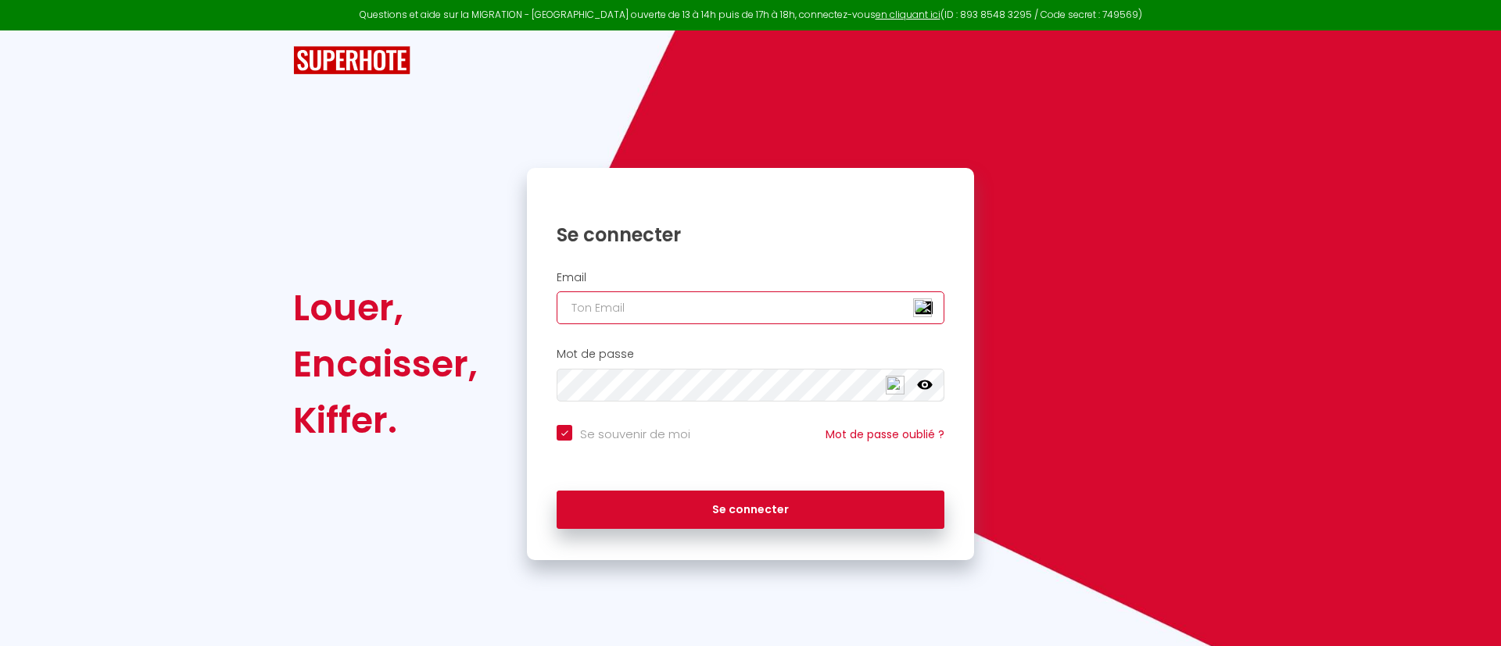
click at [649, 312] on input "email" at bounding box center [751, 308] width 388 height 33
type input "m"
checkbox input "true"
type input "ma"
checkbox input "true"
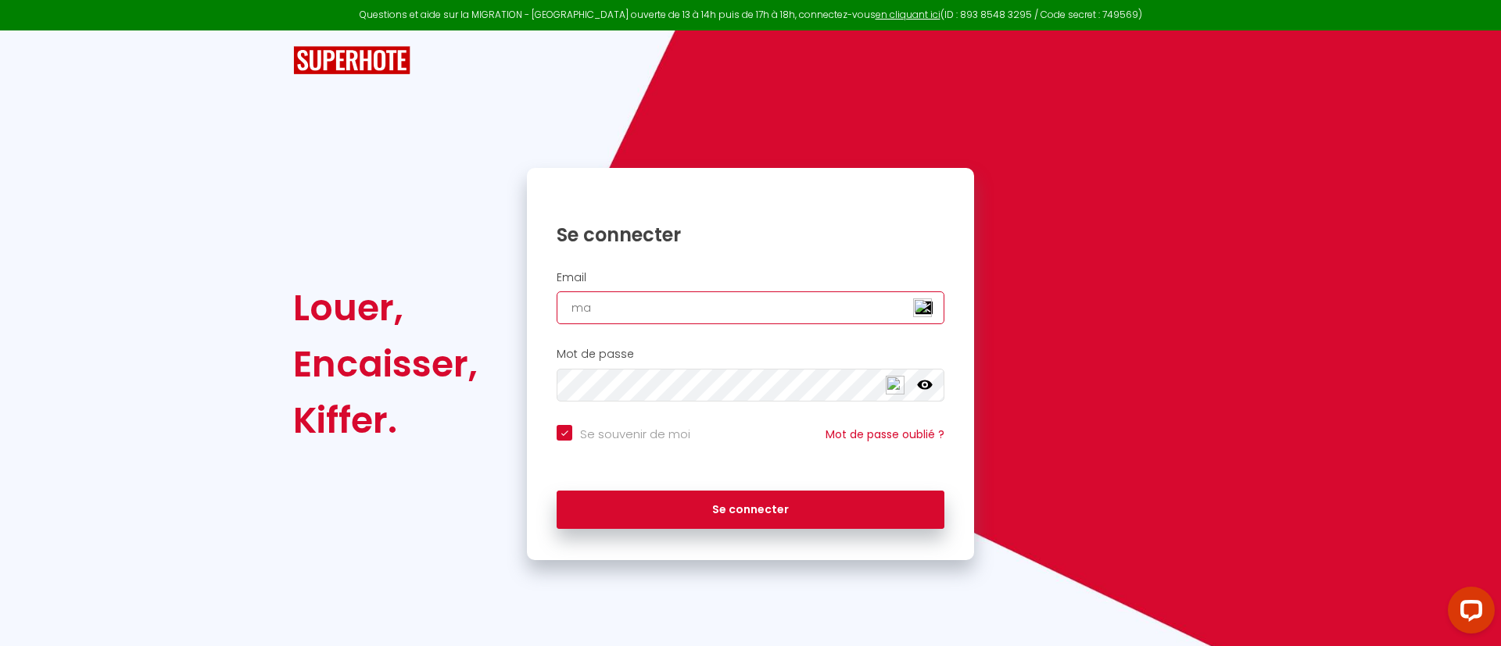
type input "mar"
checkbox input "true"
type input "mart"
checkbox input "true"
type input "marti"
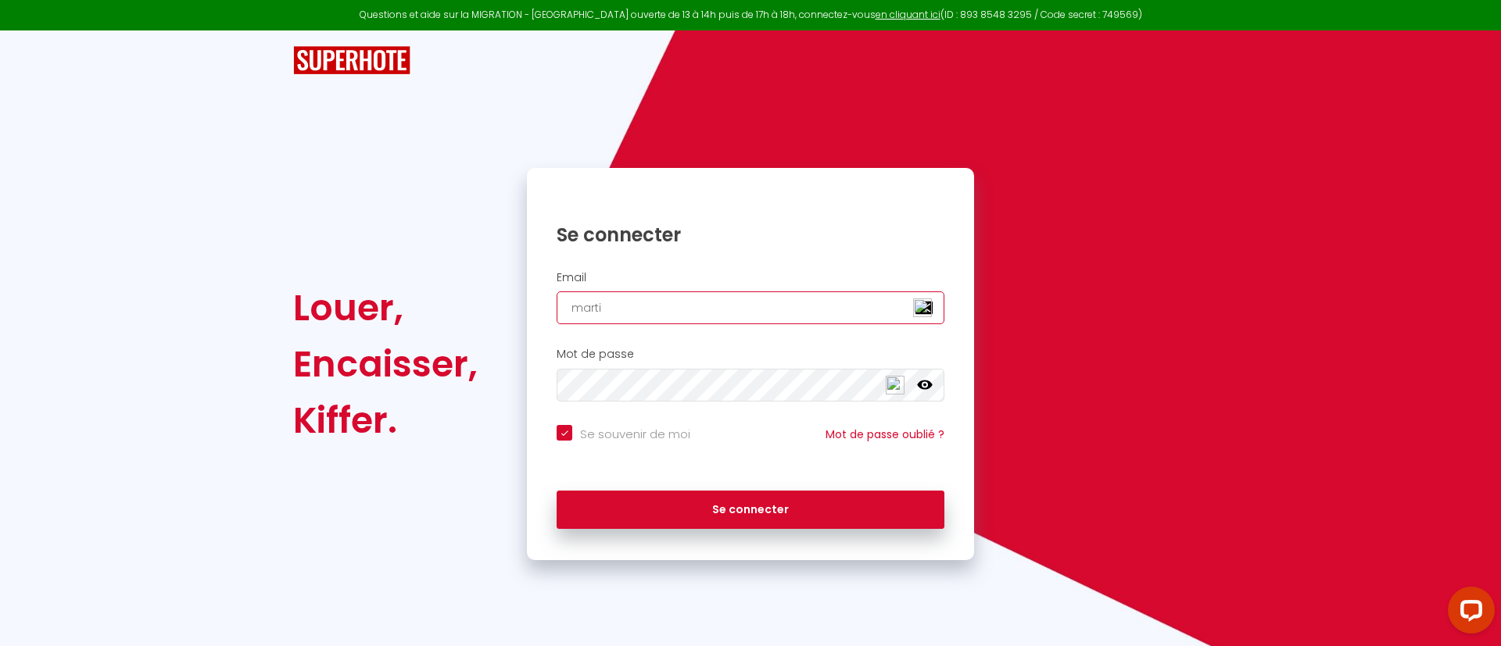
checkbox input "true"
type input "[PERSON_NAME]"
checkbox input "true"
type input "[PERSON_NAME]"
checkbox input "true"
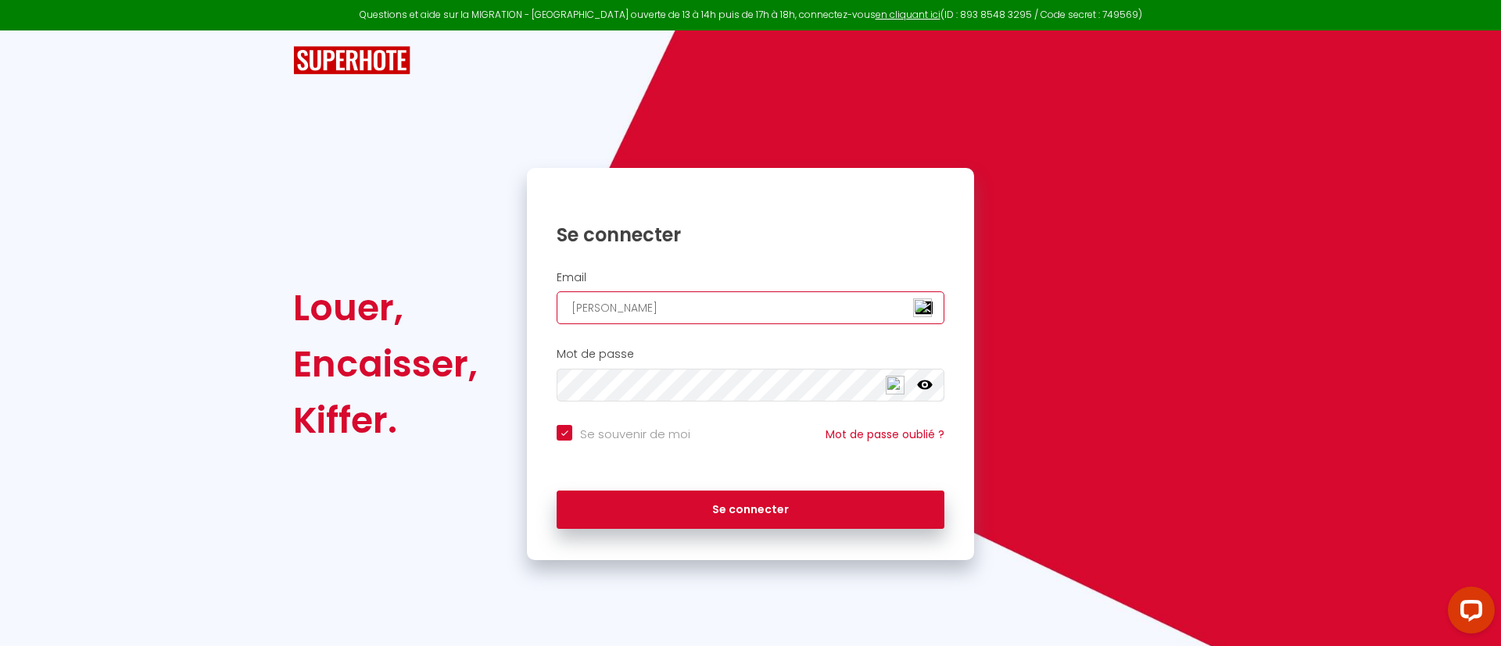
type input "martinal"
checkbox input "true"
type input "martinale"
checkbox input "true"
type input "martinalex"
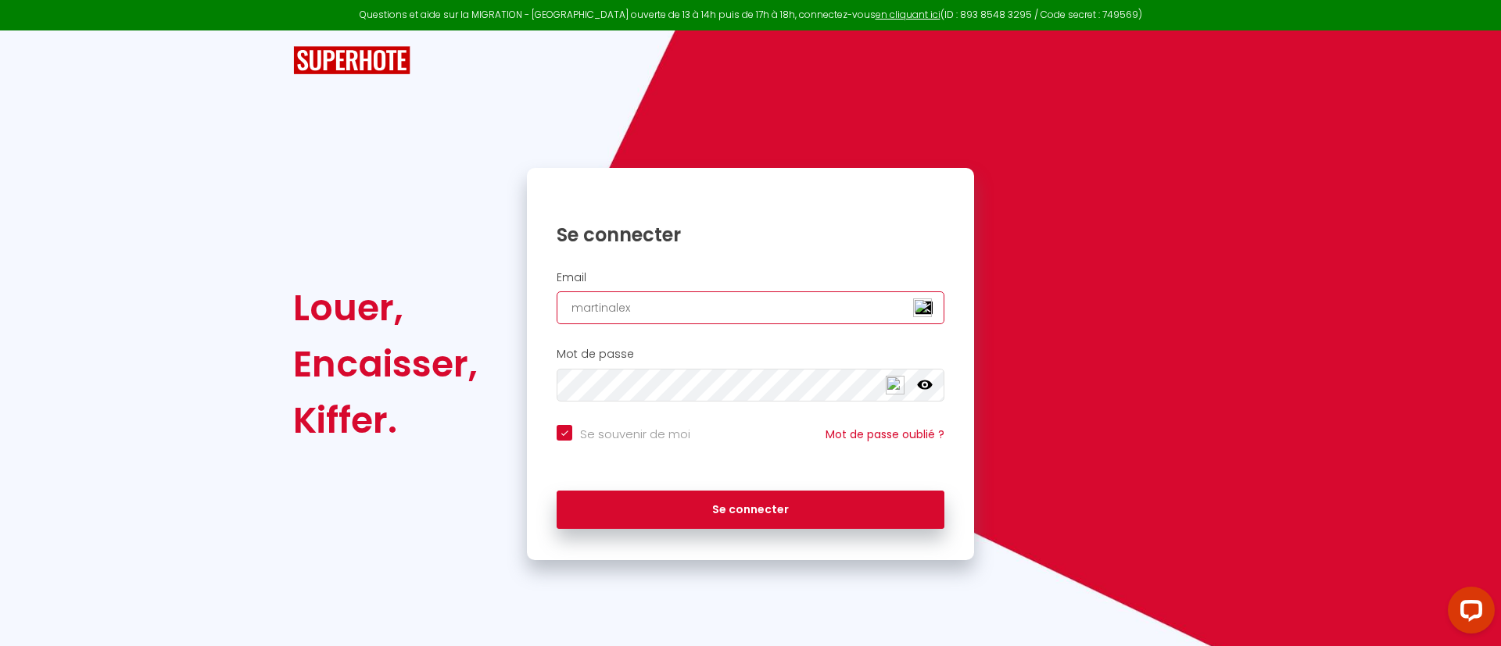
checkbox input "true"
type input "martinalex."
checkbox input "true"
type input "martinalex.d"
checkbox input "true"
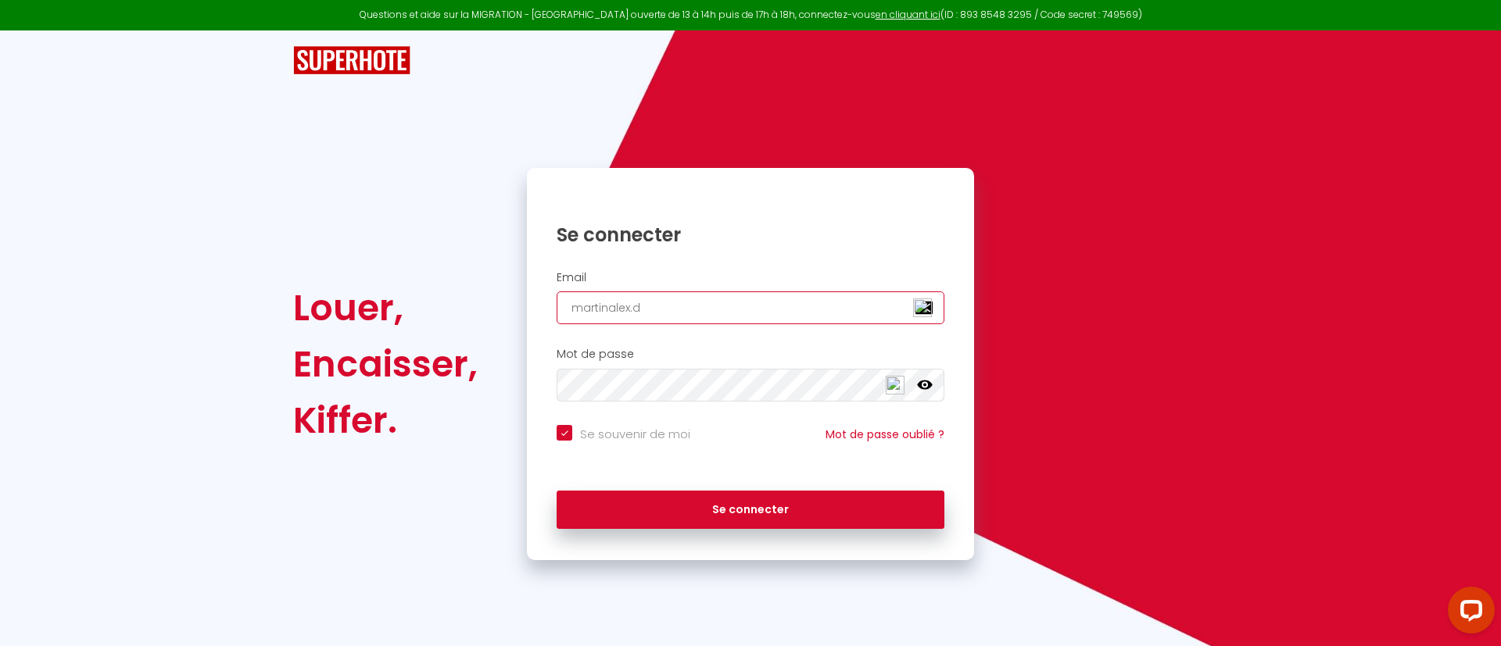
type input "[DOMAIN_NAME]"
checkbox input "true"
type input "martinalex.del"
checkbox input "true"
type input "martinalex.delo"
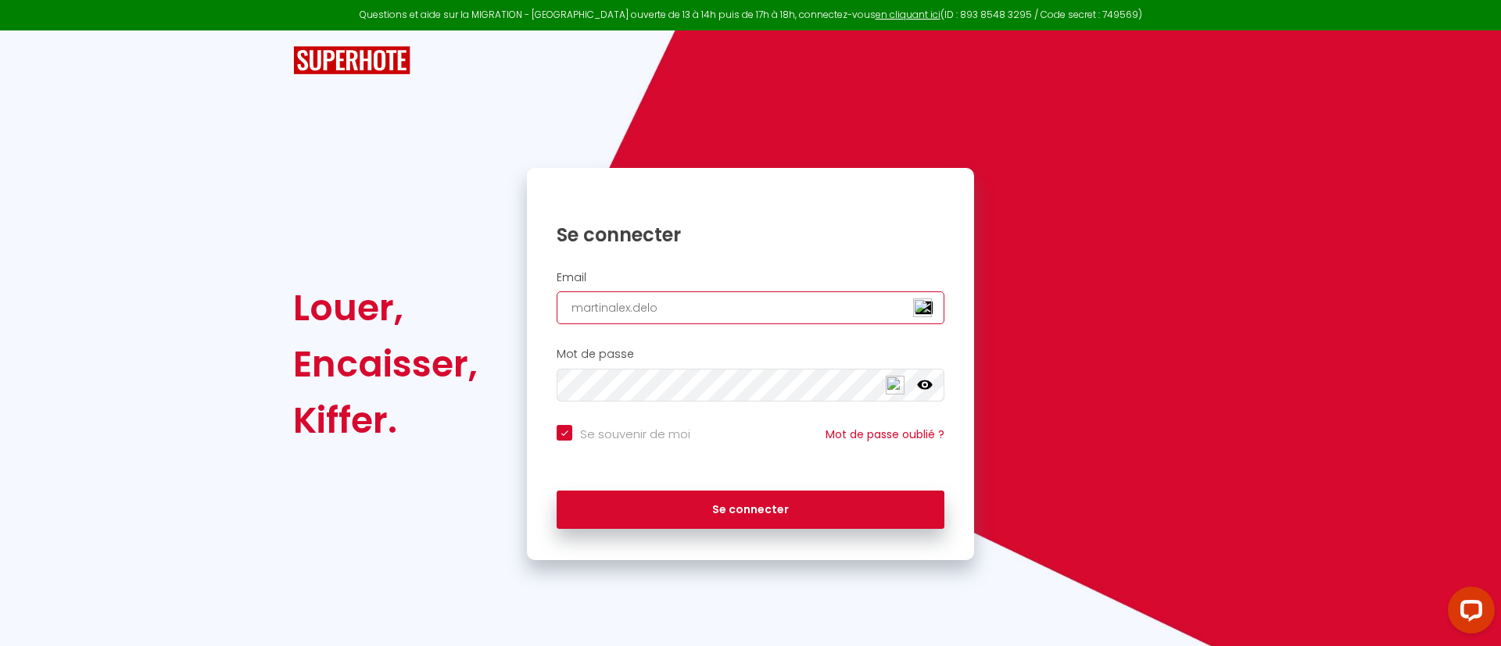
checkbox input "true"
type input "martinalex.delor"
checkbox input "true"
type input "martinalex.[PERSON_NAME]"
checkbox input "true"
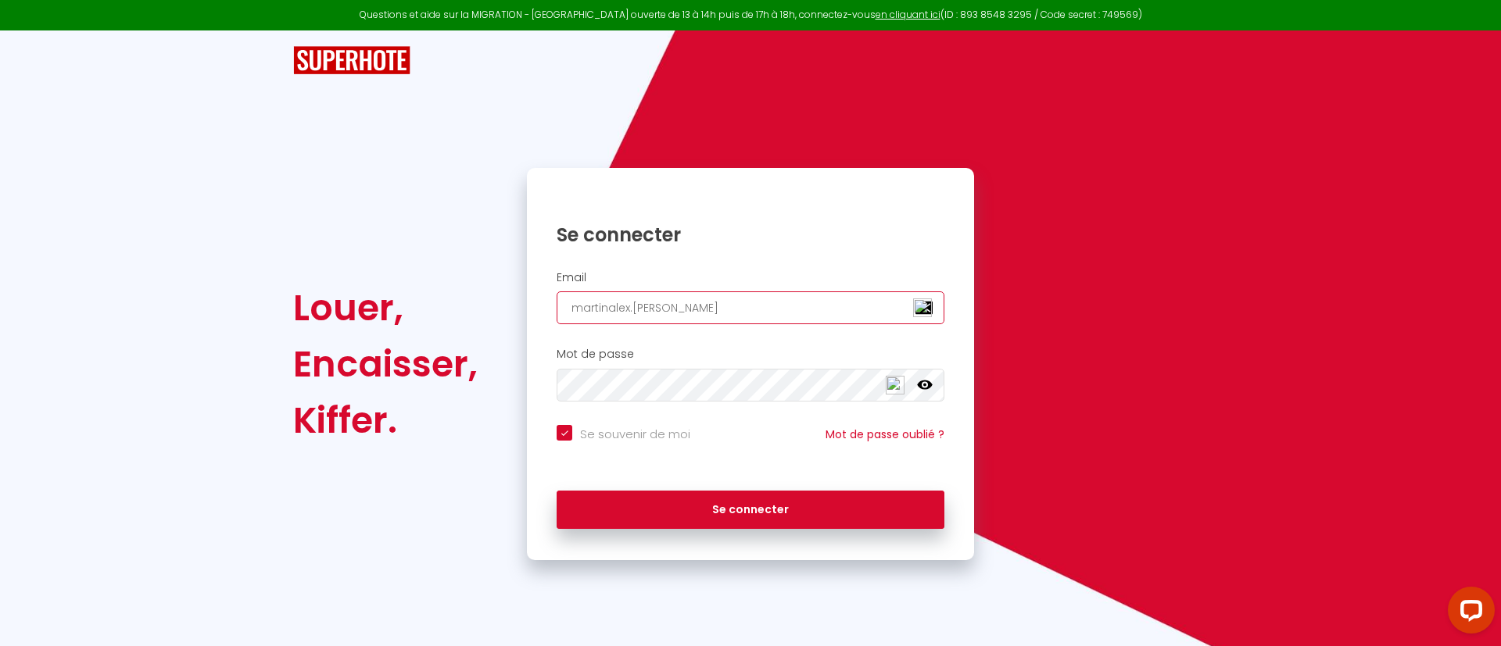
type input "martinalex.delorme"
checkbox input "true"
type input "martinalex.delorme@"
checkbox input "true"
type input "martinalex.delorme@g"
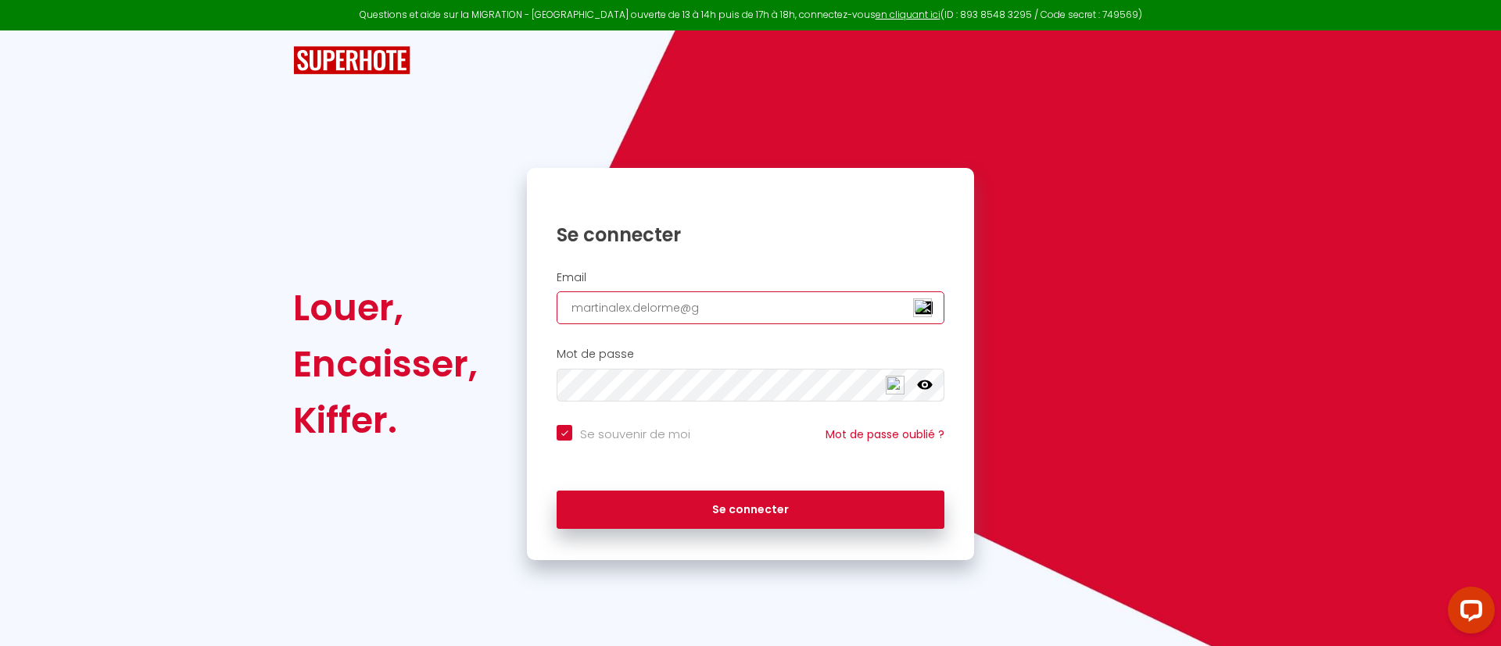
checkbox input "true"
type input "martinalex.delorme@gm"
checkbox input "true"
type input "martinalex.delorme@gma"
checkbox input "true"
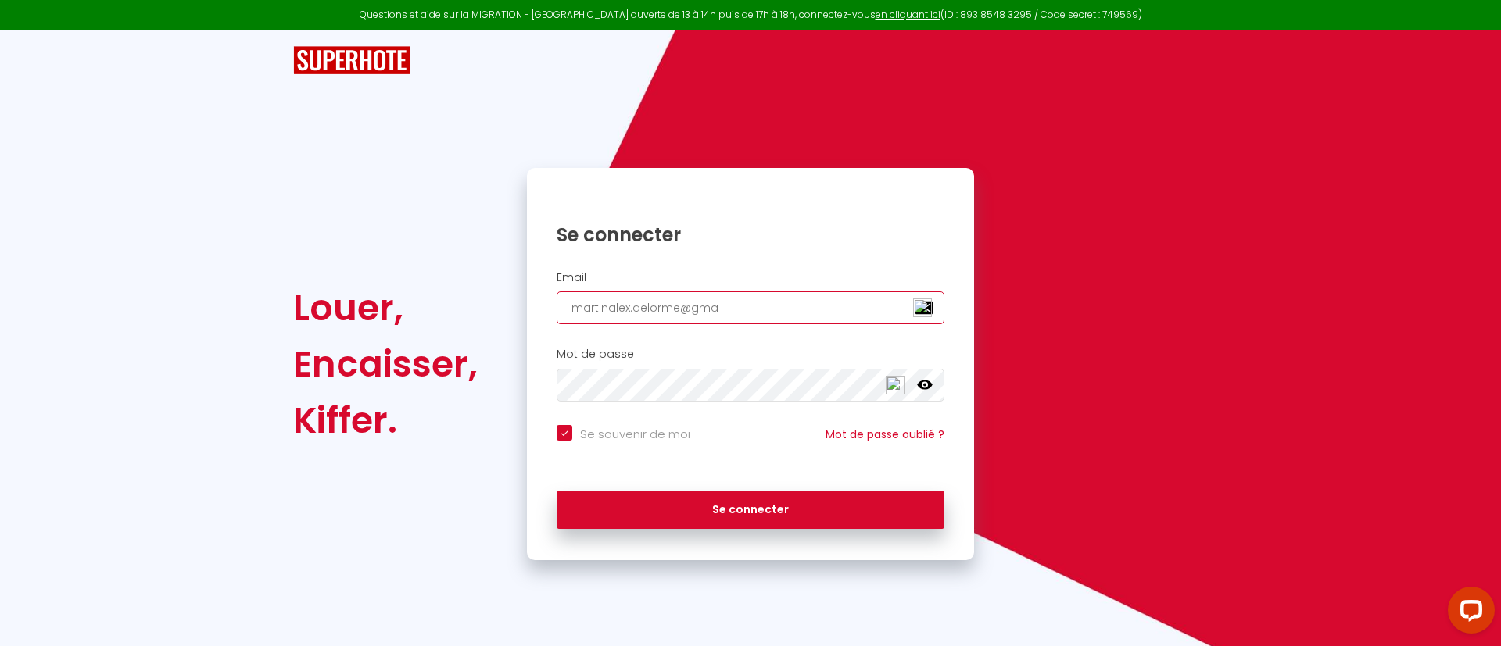
type input "martinalex.delorme@gmai"
checkbox input "true"
type input "[EMAIL_ADDRESS]"
checkbox input "true"
type input "[EMAIL_ADDRESS]."
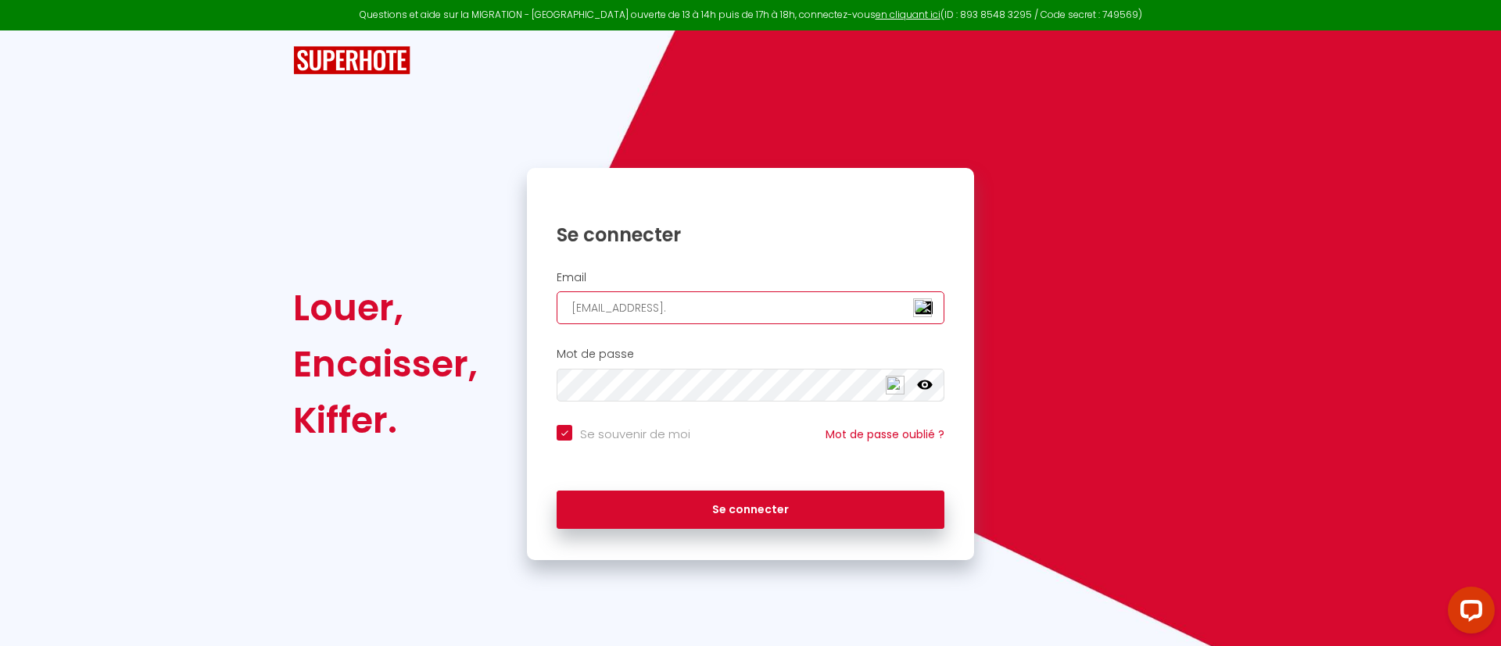
checkbox input "true"
type input "martinalex.delorme@gmail.c"
checkbox input "true"
type input "[EMAIL_ADDRESS][DOMAIN_NAME]"
checkbox input "true"
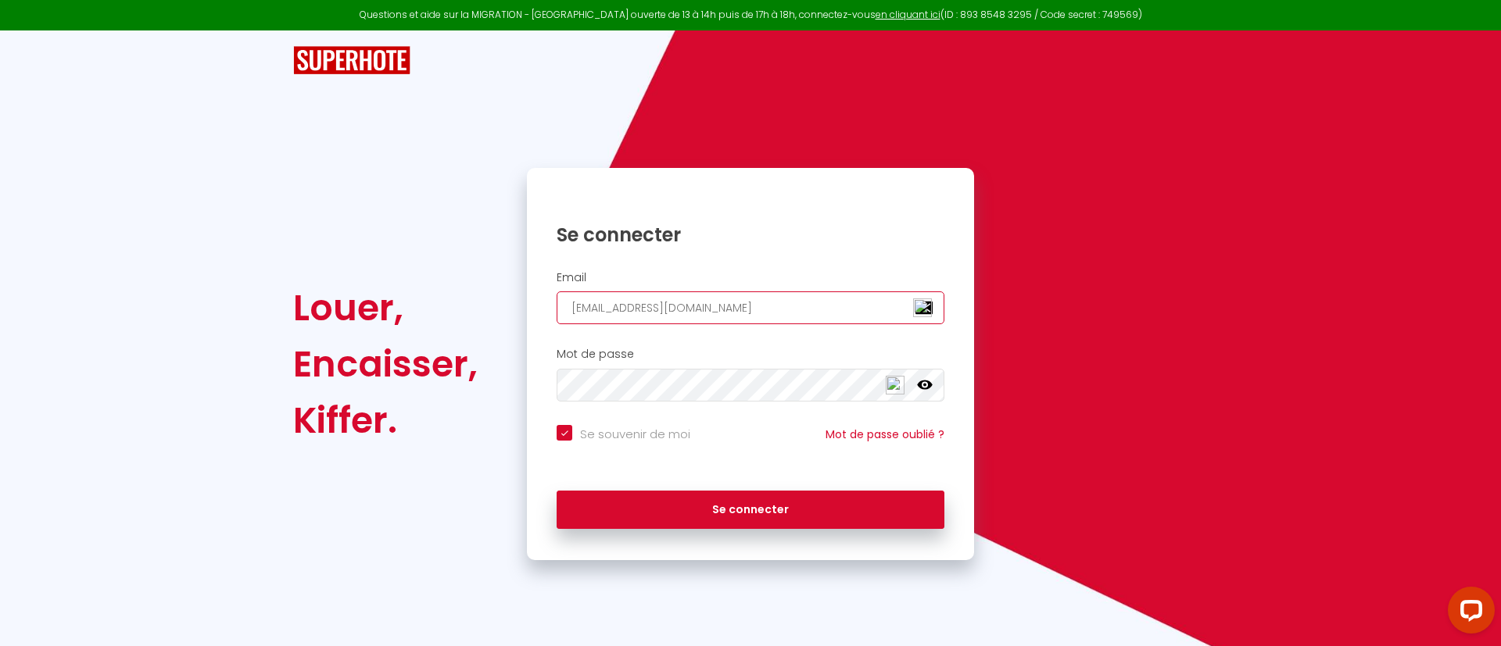
type input "[EMAIL_ADDRESS][DOMAIN_NAME]"
checkbox input "true"
type input "[EMAIL_ADDRESS][DOMAIN_NAME]"
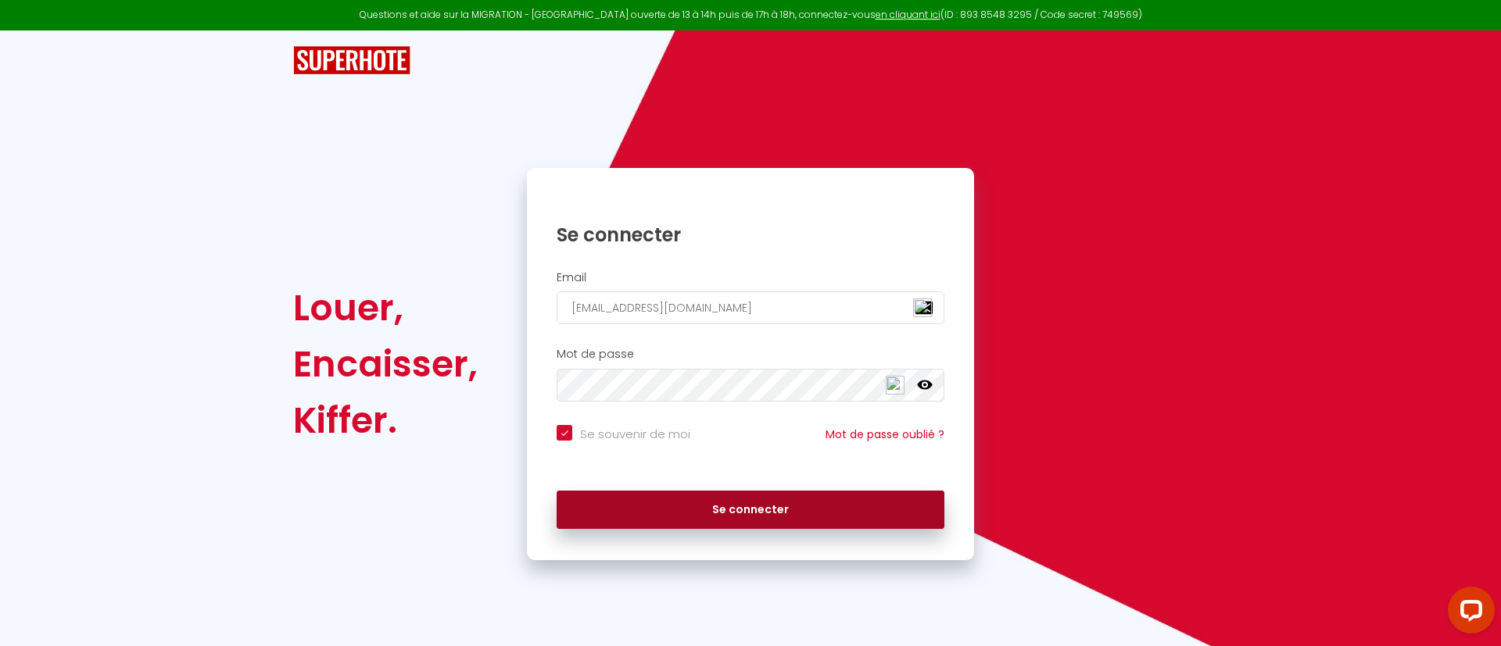
click at [736, 510] on button "Se connecter" at bounding box center [751, 510] width 388 height 39
checkbox input "true"
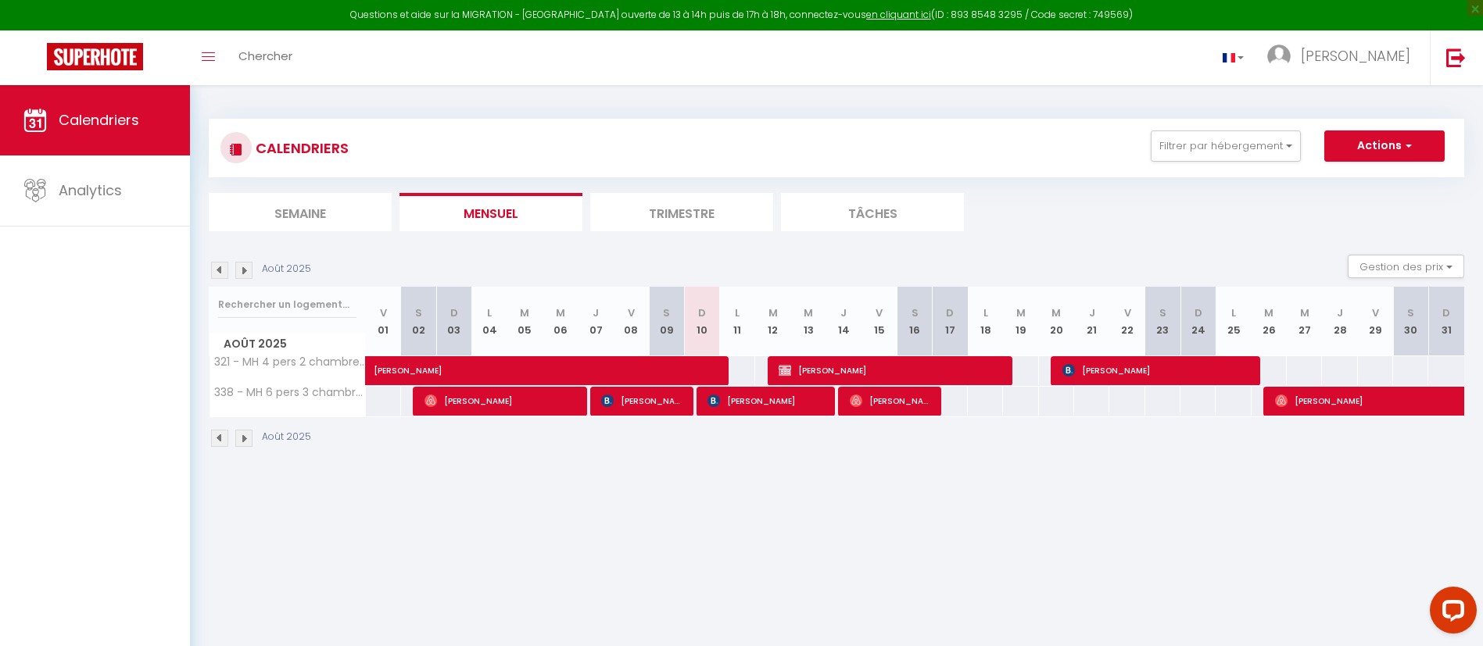
click at [217, 272] on img at bounding box center [219, 270] width 17 height 17
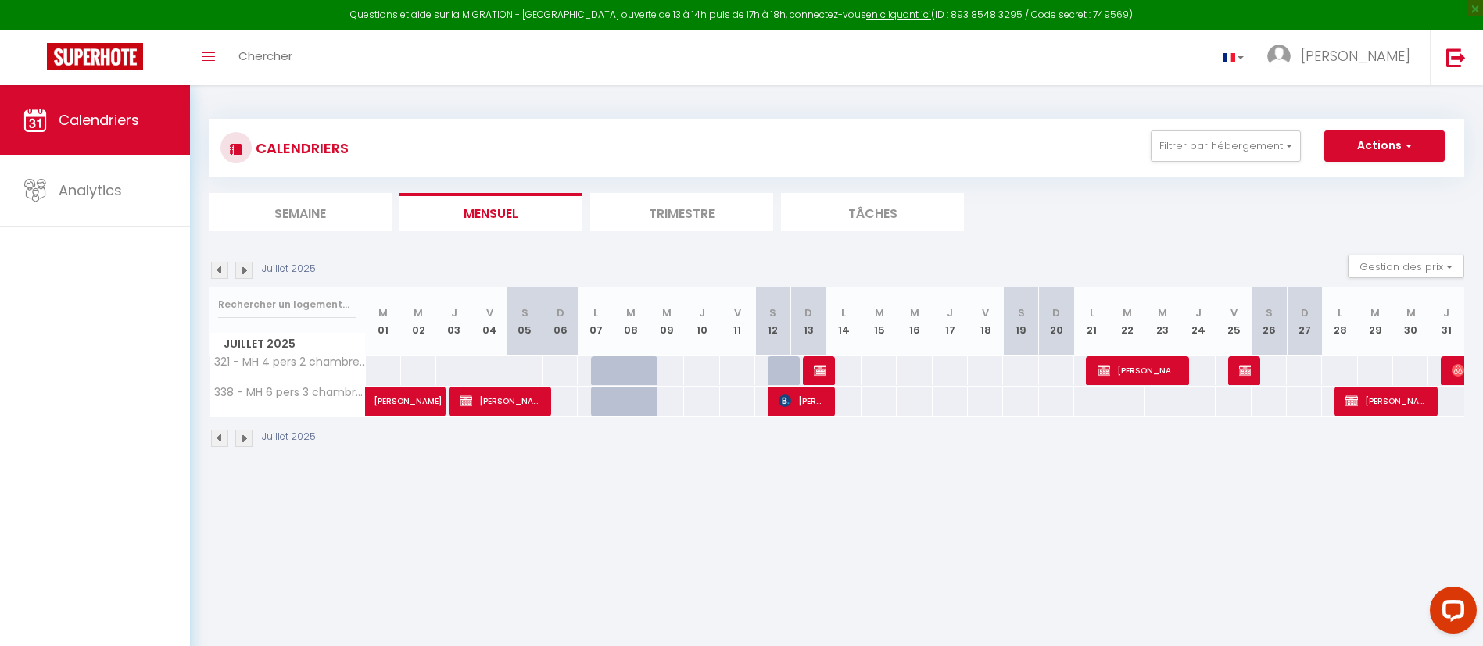
click at [217, 272] on img at bounding box center [219, 270] width 17 height 17
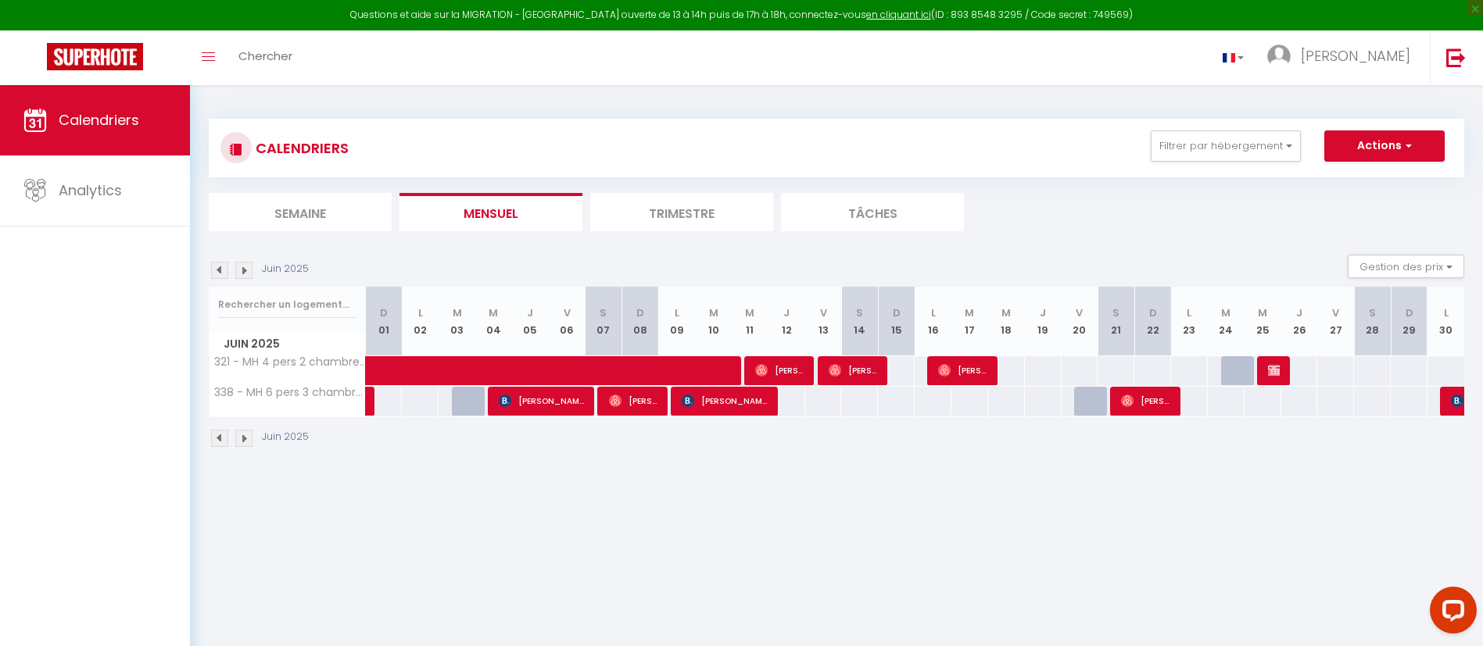
click at [217, 272] on img at bounding box center [219, 270] width 17 height 17
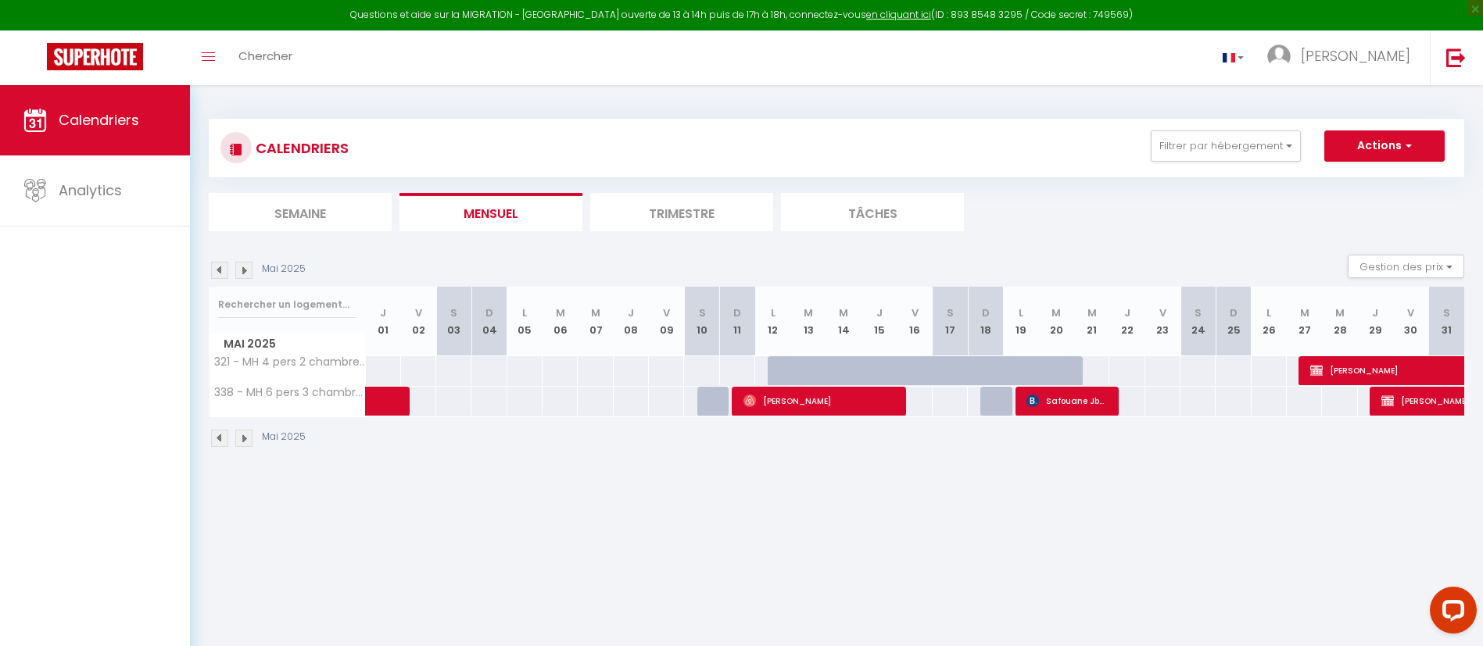
click at [217, 272] on img at bounding box center [219, 270] width 17 height 17
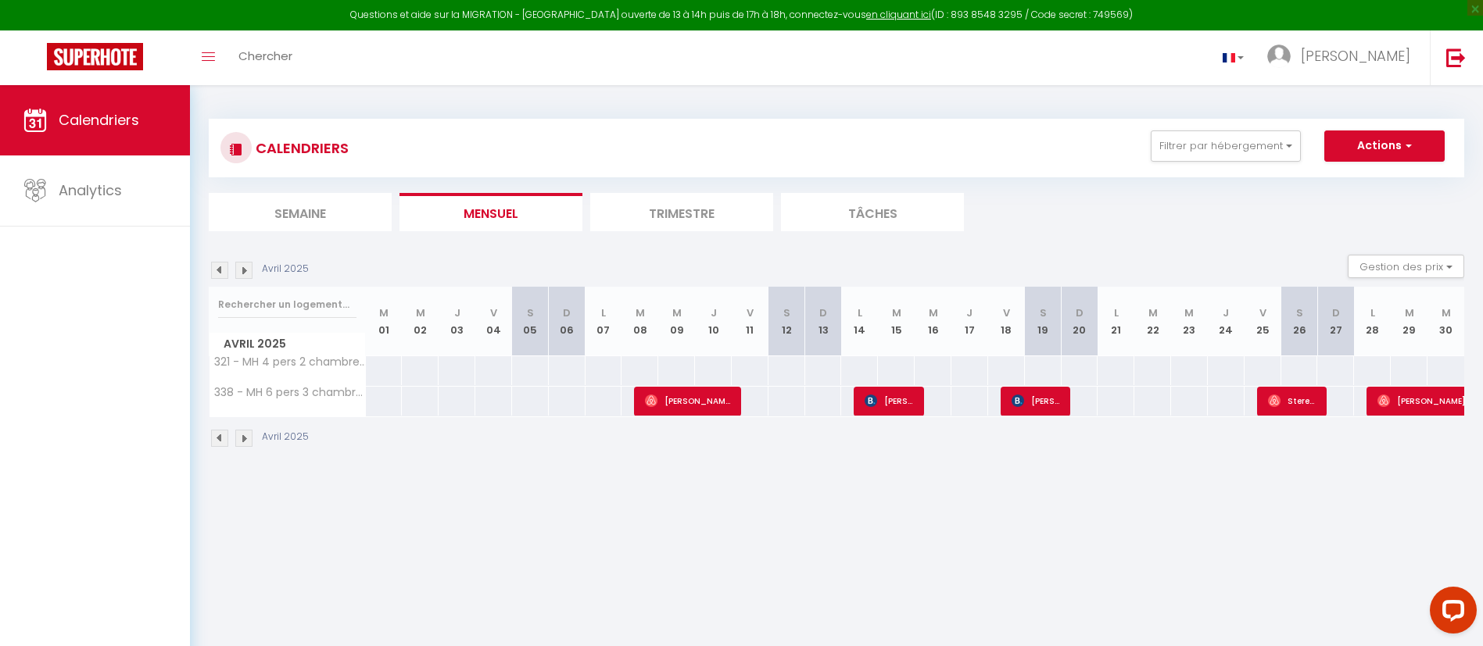
click at [217, 272] on img at bounding box center [219, 270] width 17 height 17
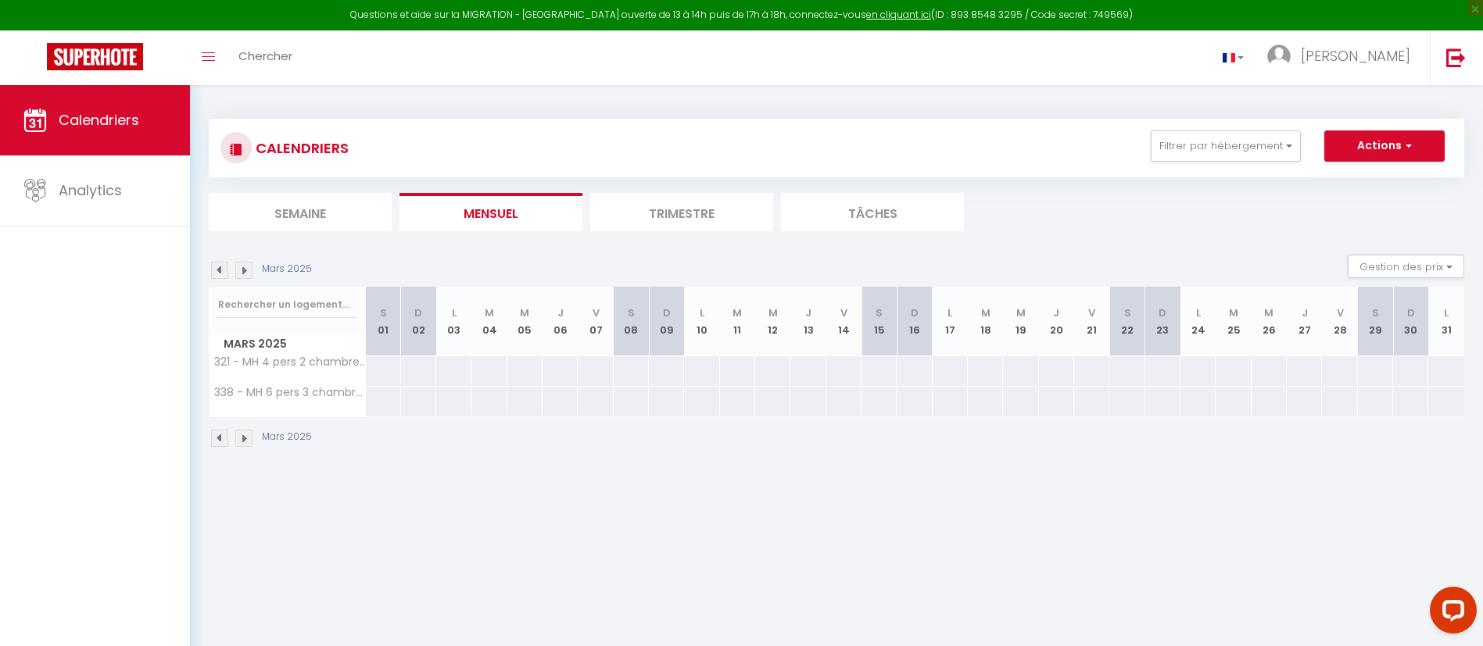
click at [241, 270] on img at bounding box center [243, 270] width 17 height 17
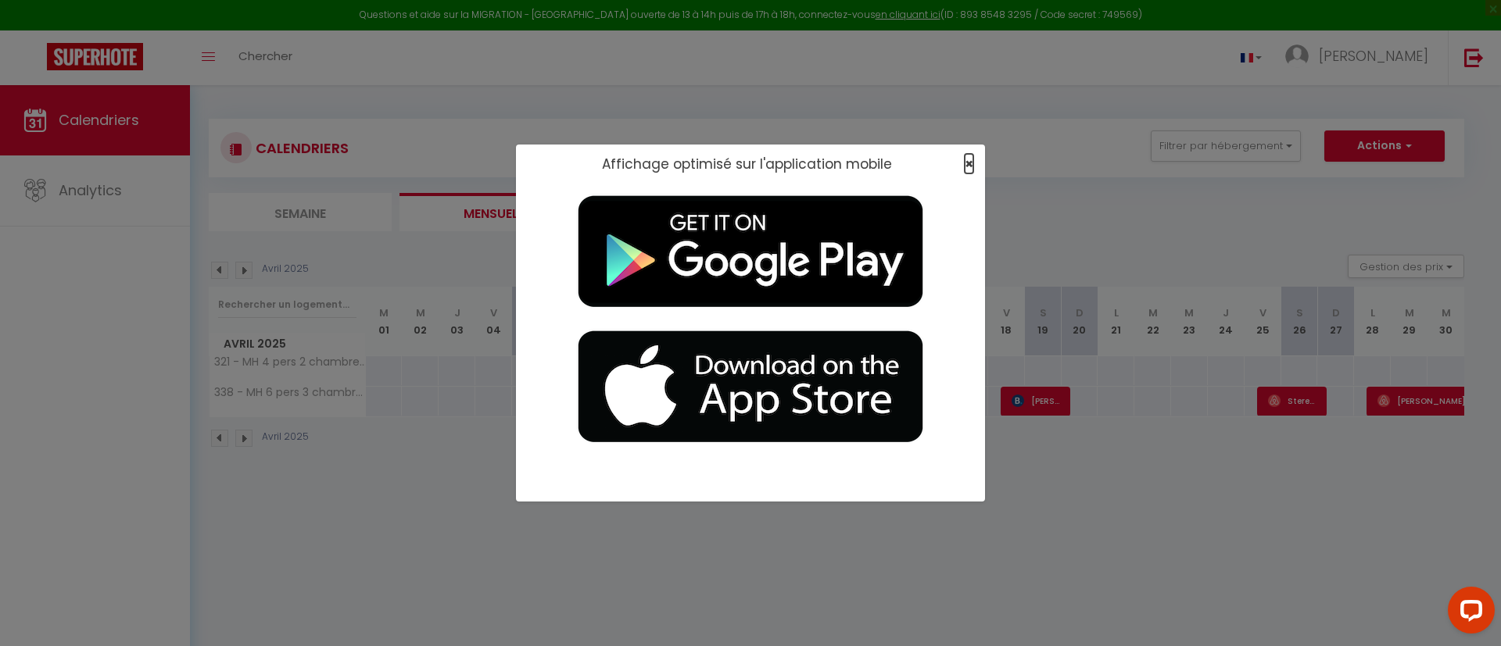
click at [970, 166] on span "×" at bounding box center [969, 164] width 9 height 20
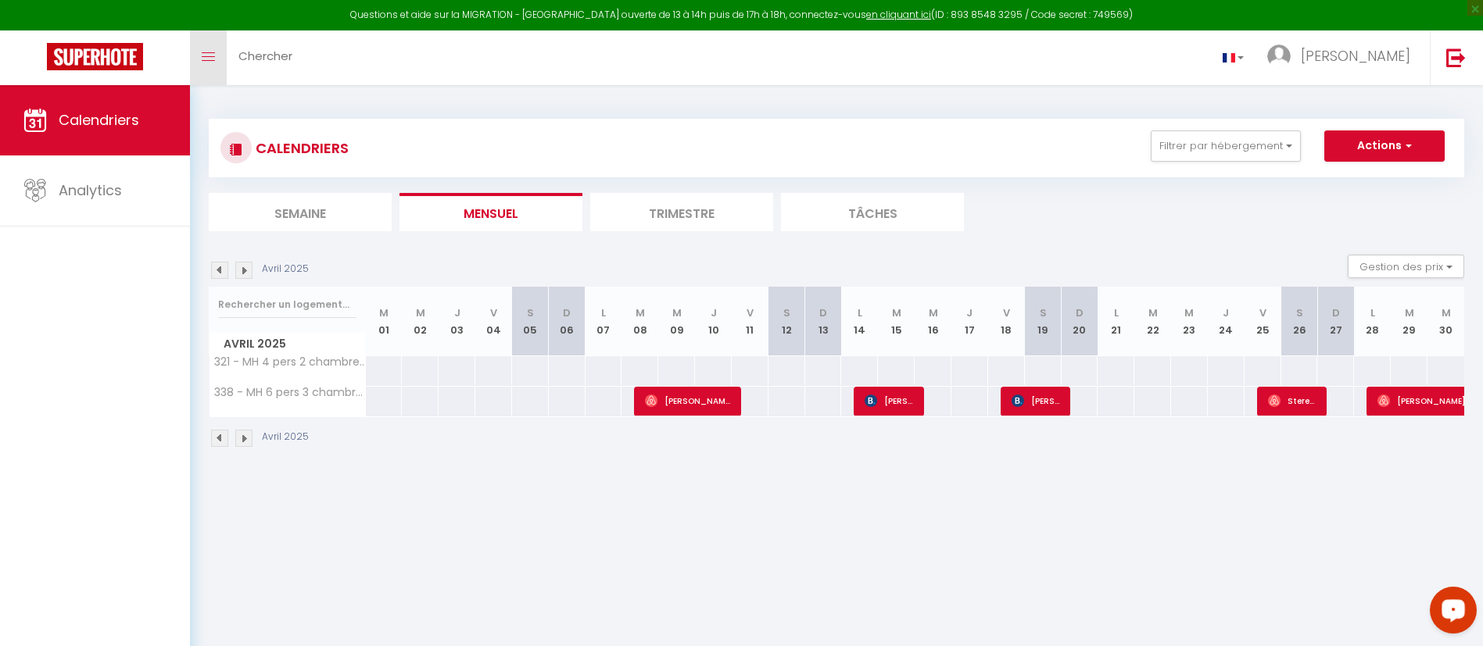
click at [215, 54] on link "Toggle menubar" at bounding box center [208, 57] width 37 height 55
click at [277, 55] on span "Chercher" at bounding box center [265, 56] width 54 height 16
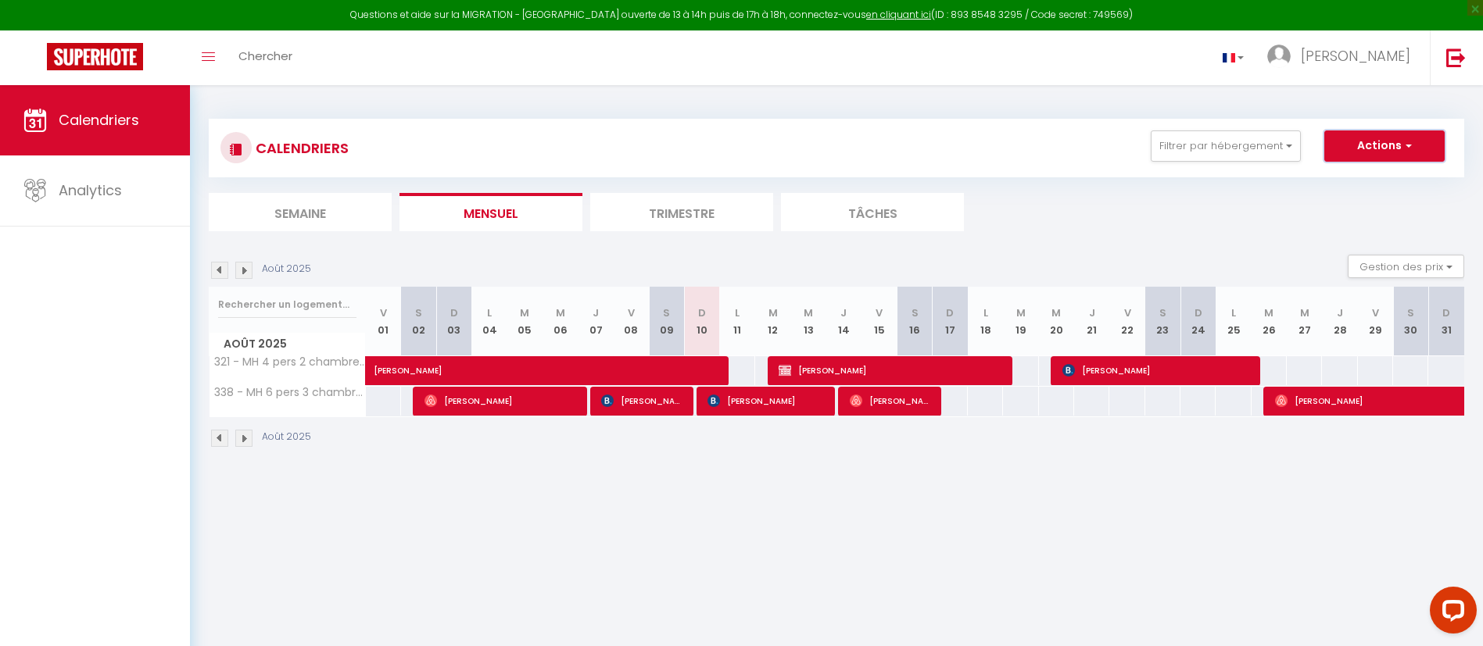
click at [1408, 144] on span "button" at bounding box center [1405, 146] width 9 height 16
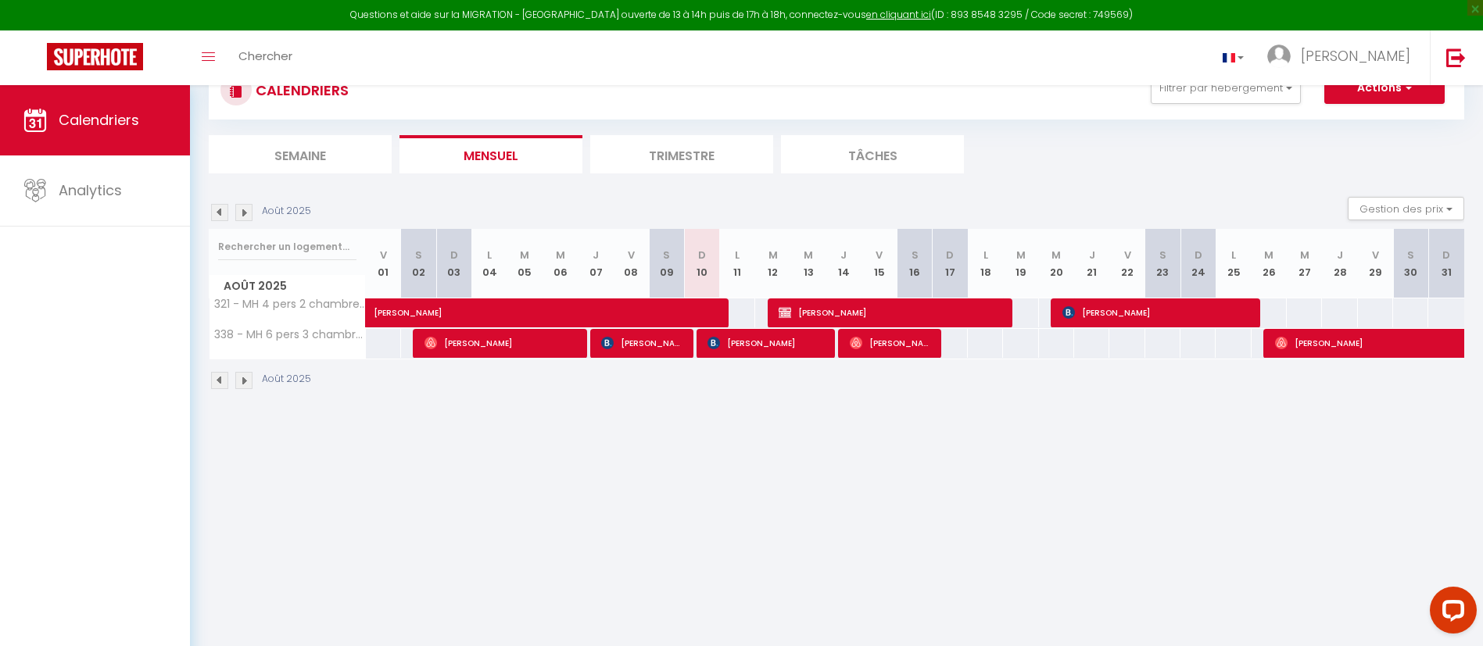
scroll to position [85, 0]
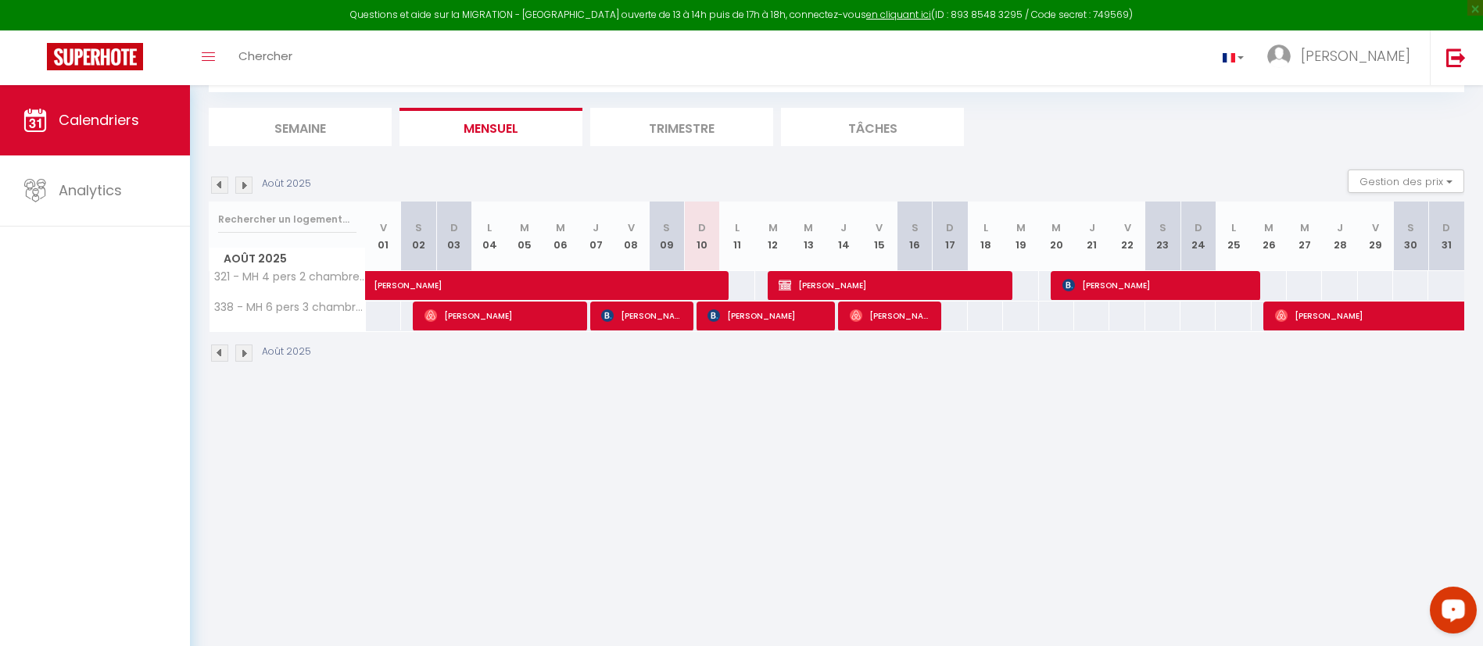
click at [1458, 607] on icon "Open LiveChat chat widget" at bounding box center [1453, 610] width 15 height 10
click at [217, 181] on img at bounding box center [219, 185] width 17 height 17
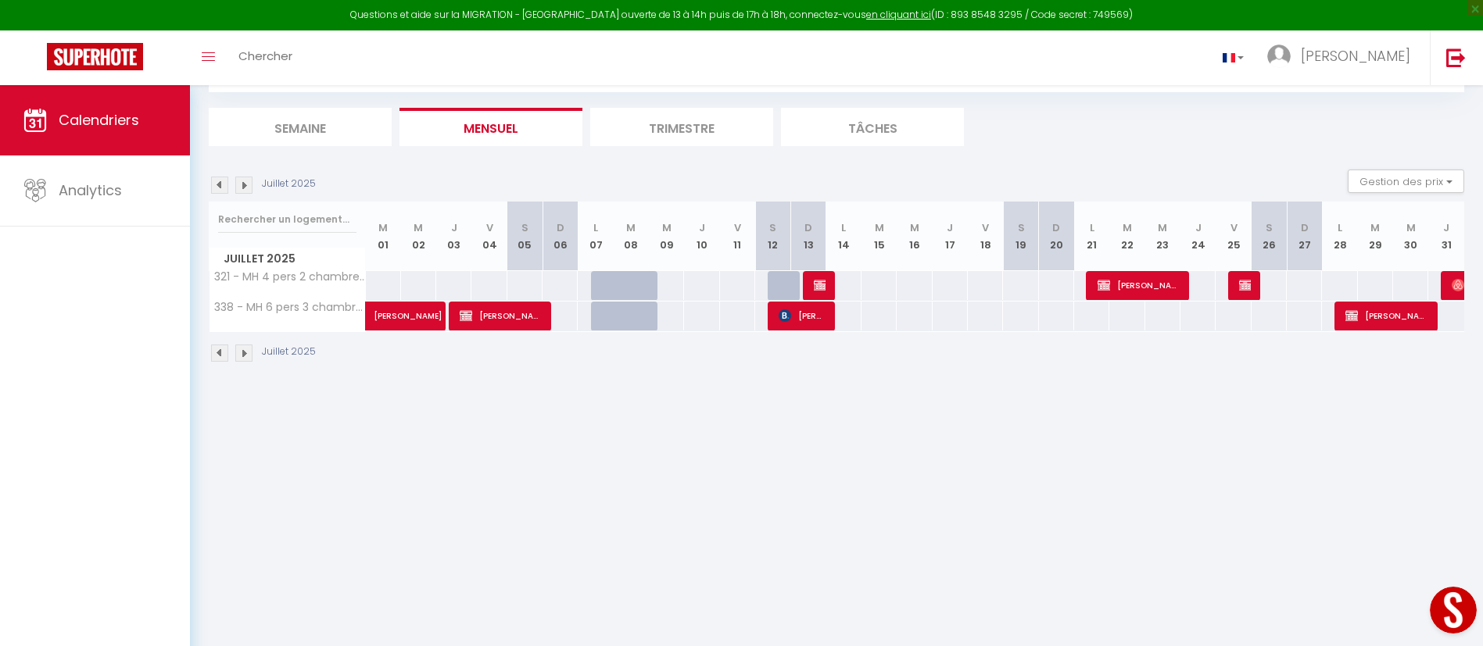
click at [218, 184] on img at bounding box center [219, 185] width 17 height 17
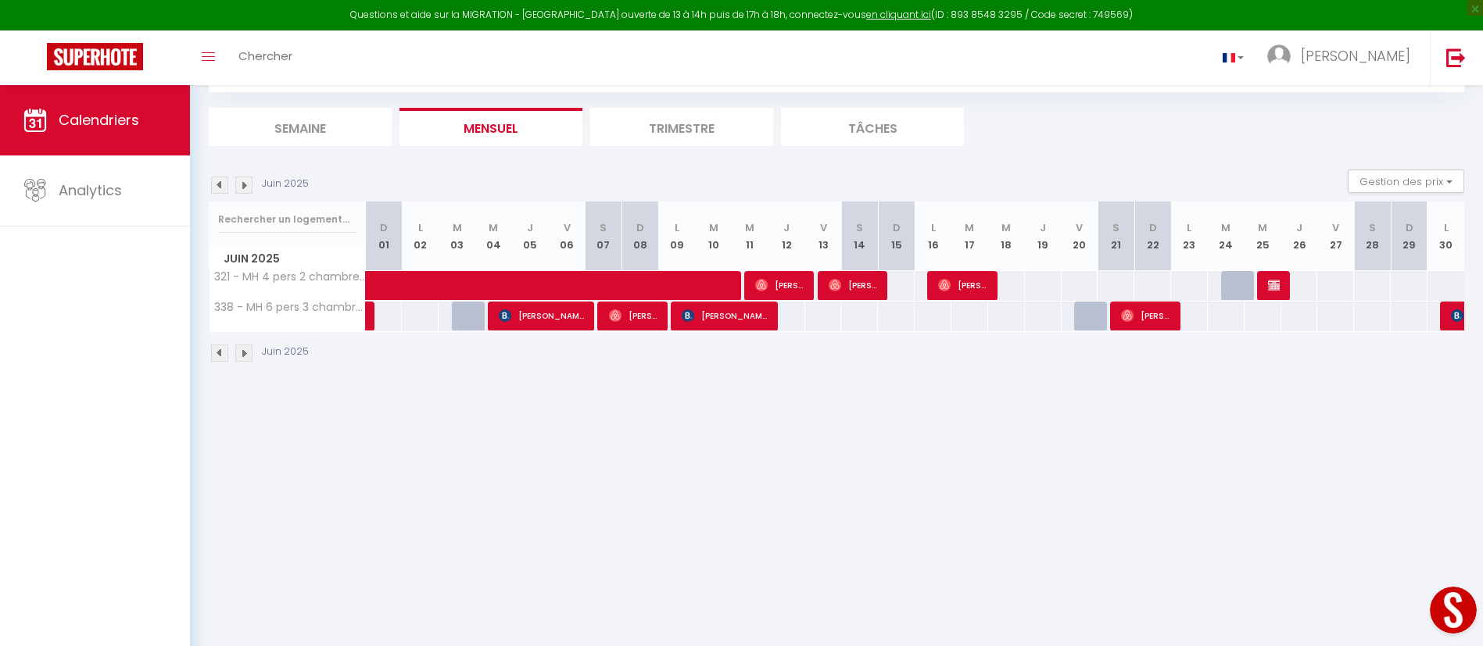
click at [218, 184] on img at bounding box center [219, 185] width 17 height 17
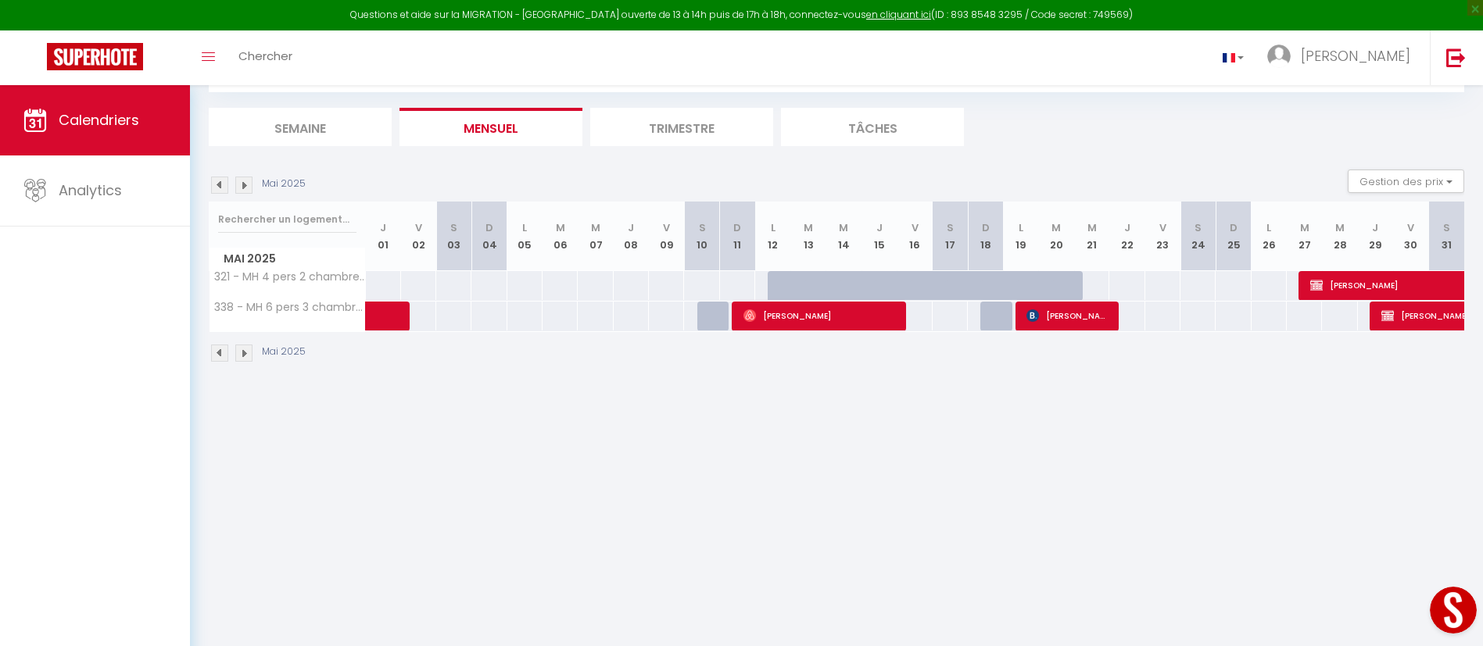
click at [218, 184] on img at bounding box center [219, 185] width 17 height 17
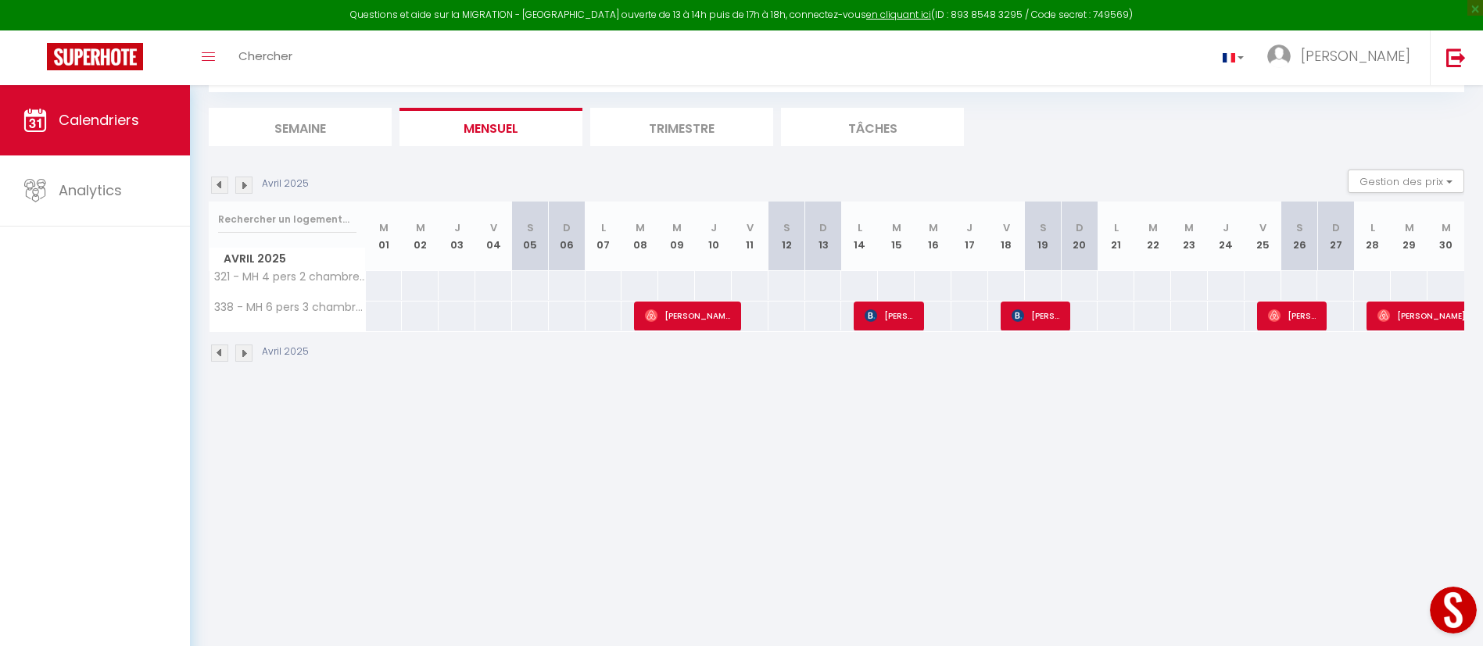
scroll to position [0, 0]
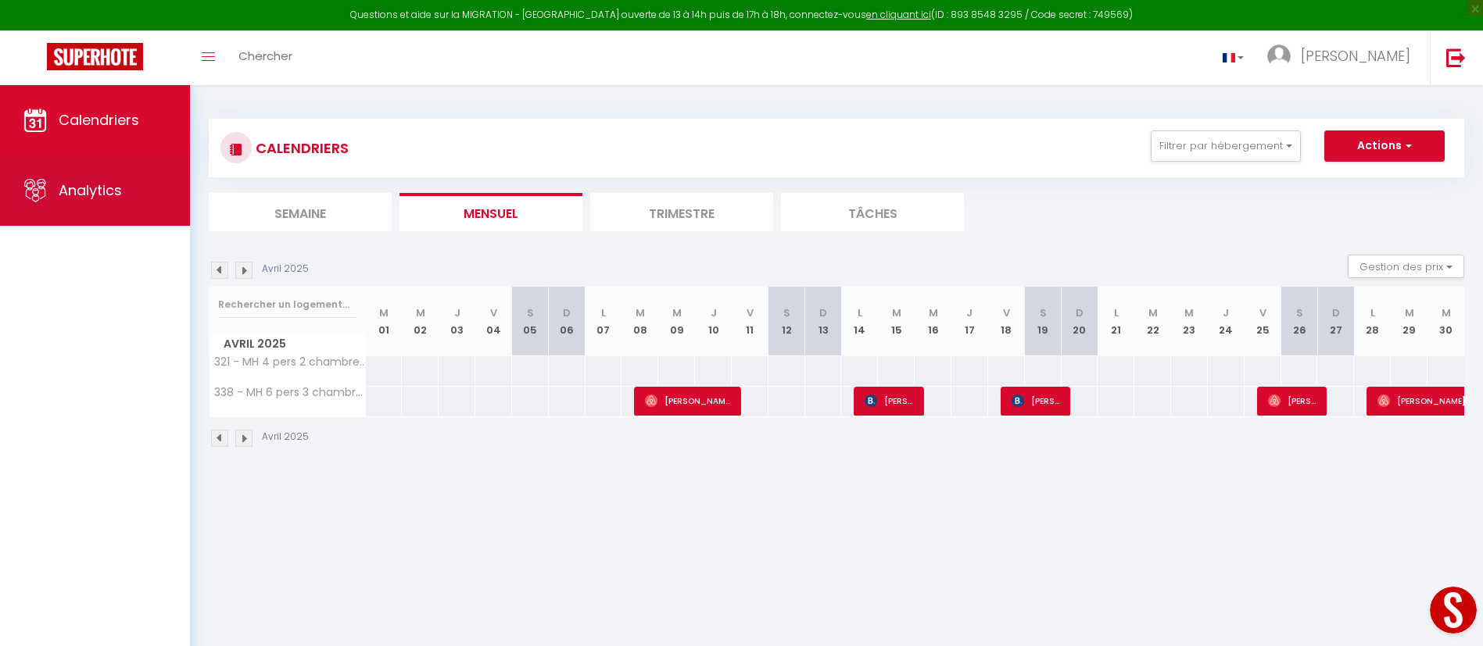
click at [101, 184] on span "Analytics" at bounding box center [90, 191] width 63 height 20
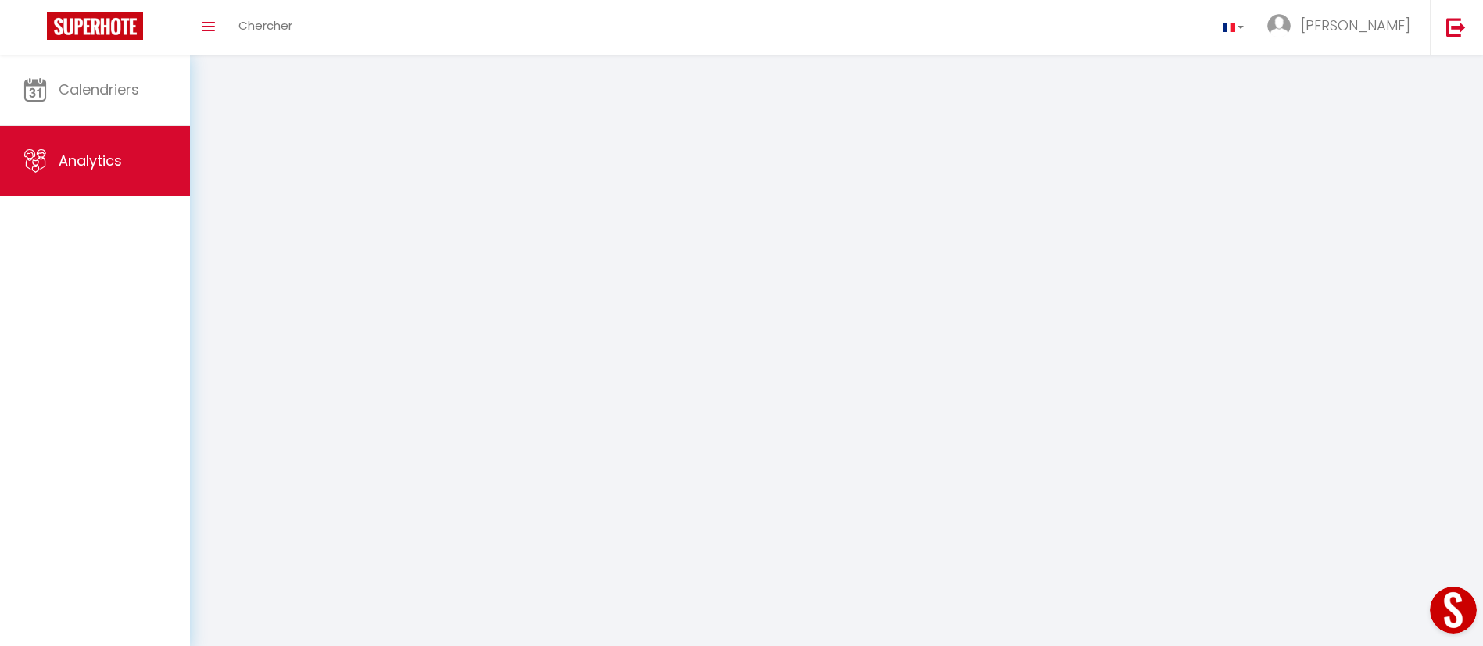
select select "2025"
select select "8"
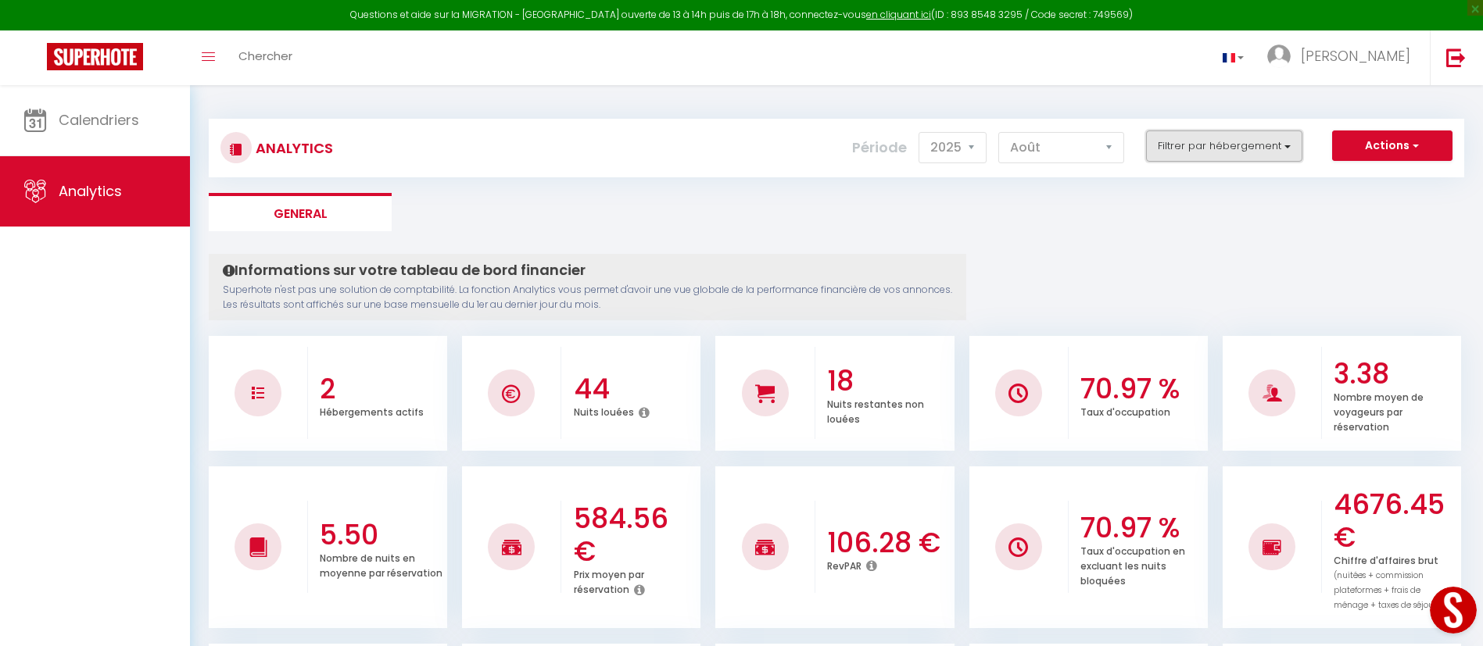
click at [1284, 148] on button "Filtrer par hébergement" at bounding box center [1224, 146] width 156 height 31
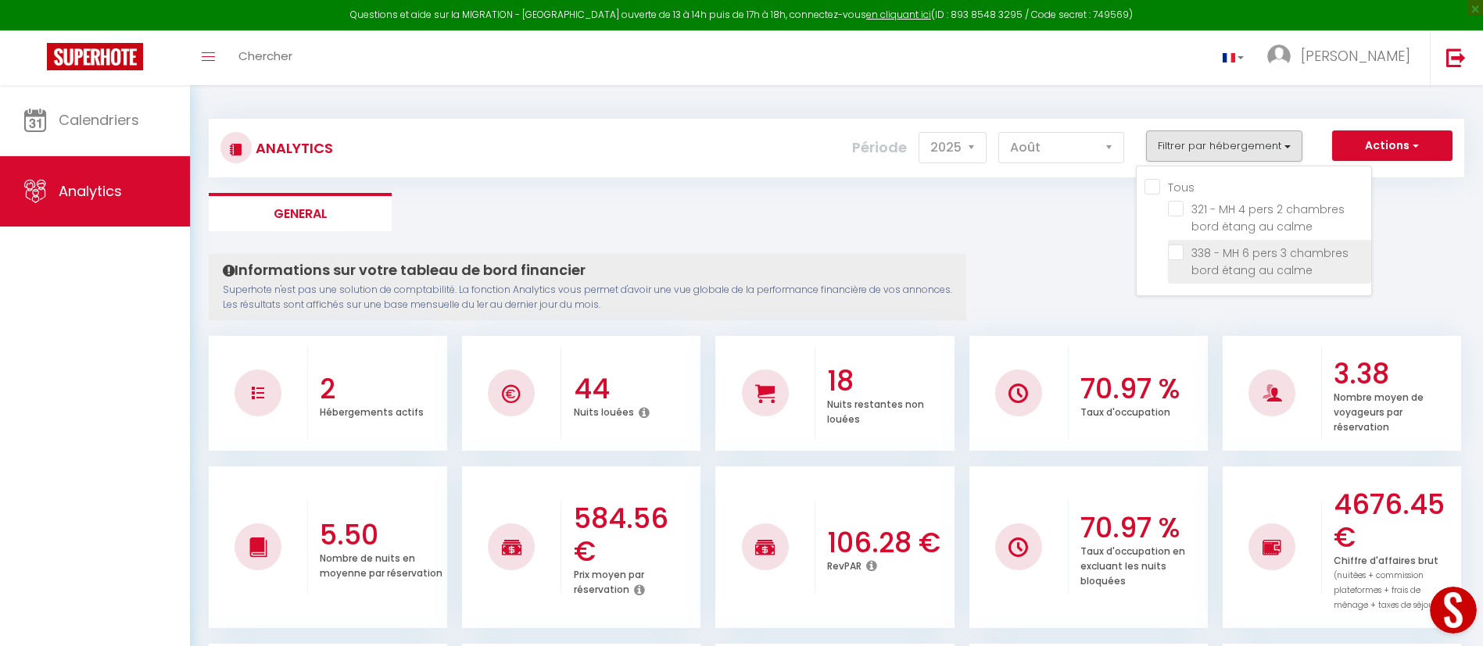
click at [1176, 249] on calme "checkbox" at bounding box center [1269, 253] width 203 height 16
checkbox calme "true"
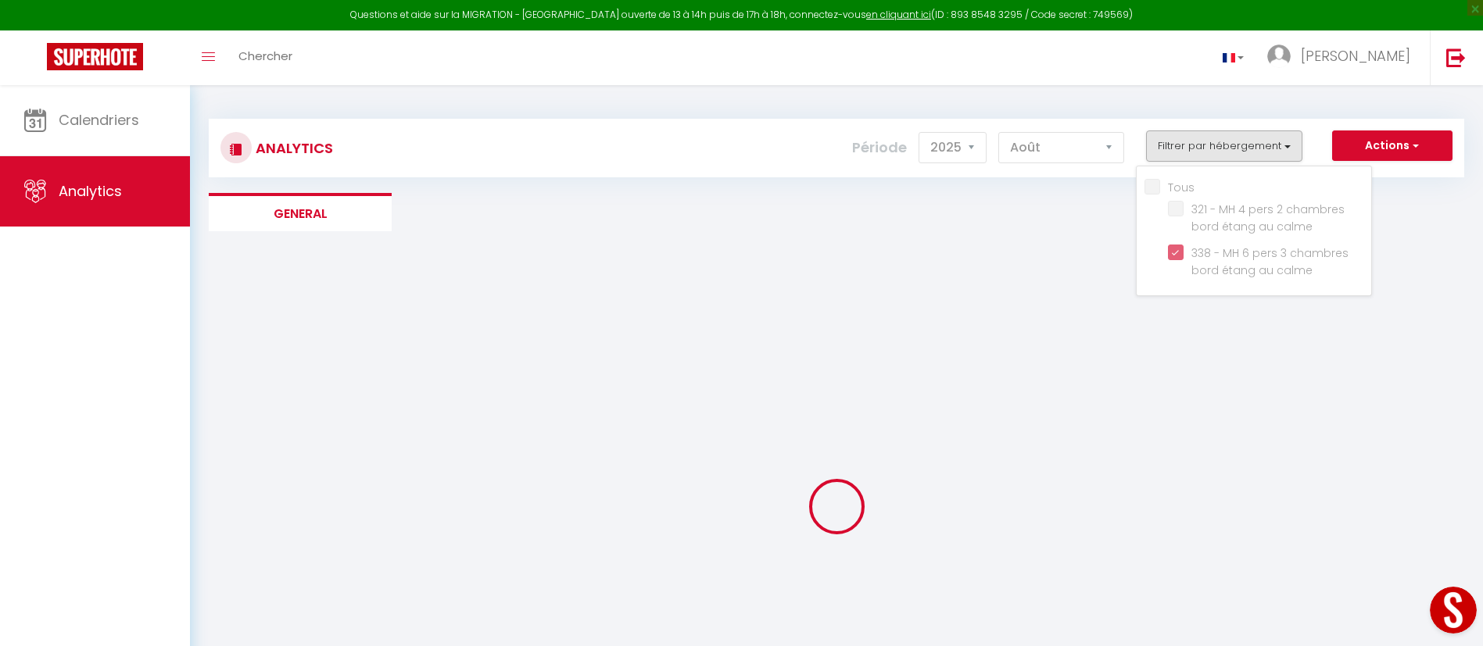
checkbox calme "false"
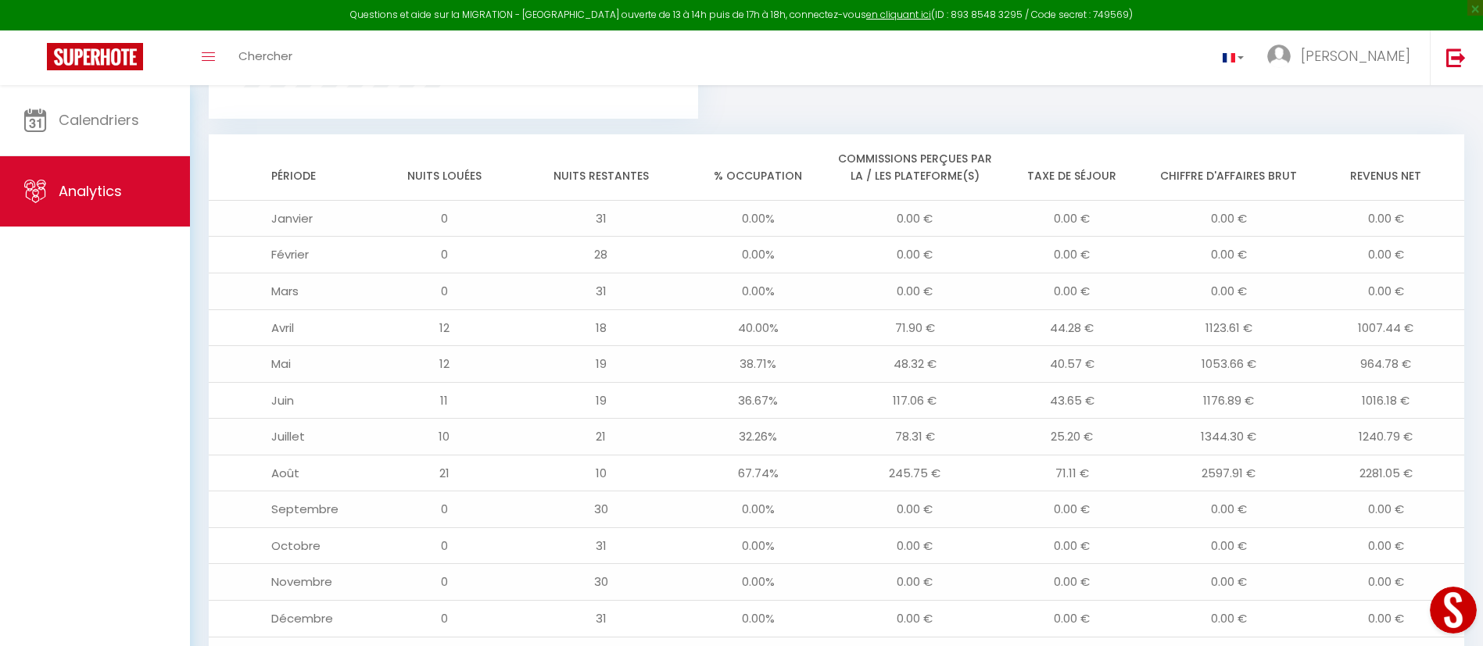
scroll to position [1201, 0]
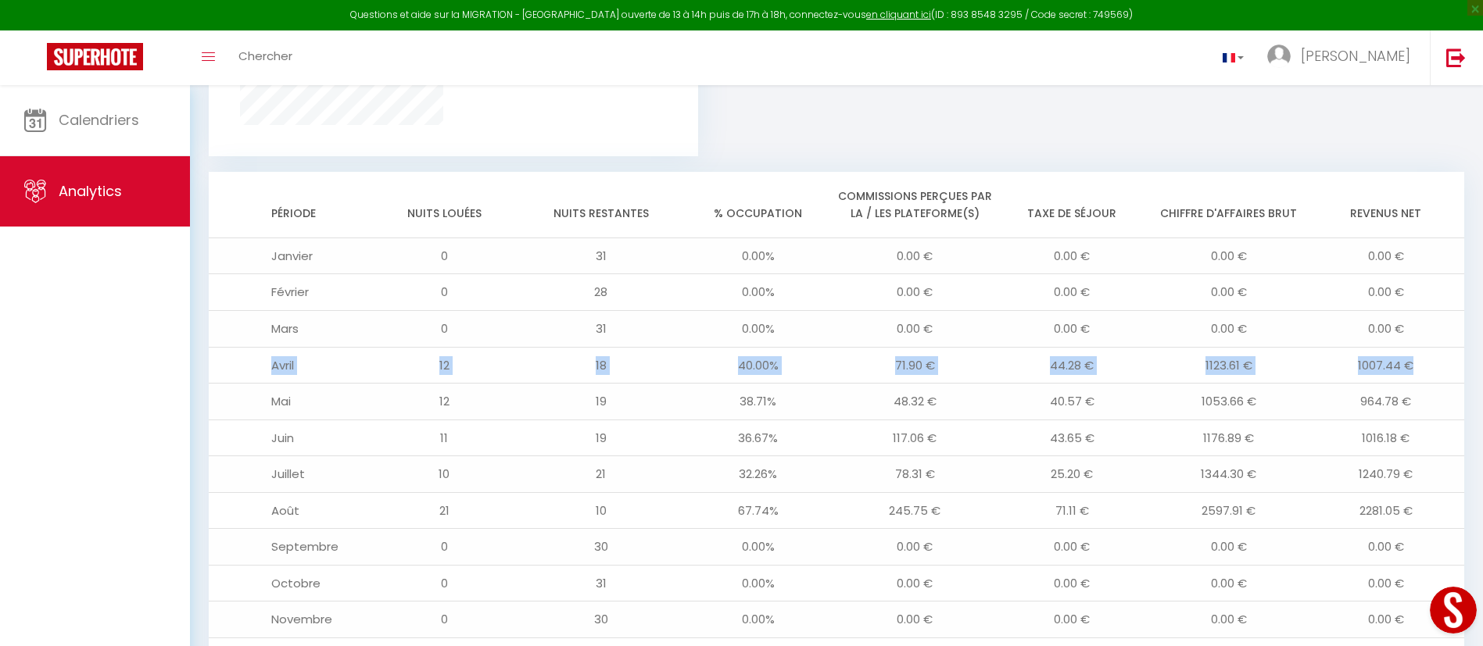
drag, startPoint x: 271, startPoint y: 366, endPoint x: 1440, endPoint y: 366, distance: 1168.5
click at [1440, 366] on tr "Avril 12 18 40.00% 71.90 € 44.28 € 1123.61 € 1007.44 €" at bounding box center [836, 365] width 1255 height 37
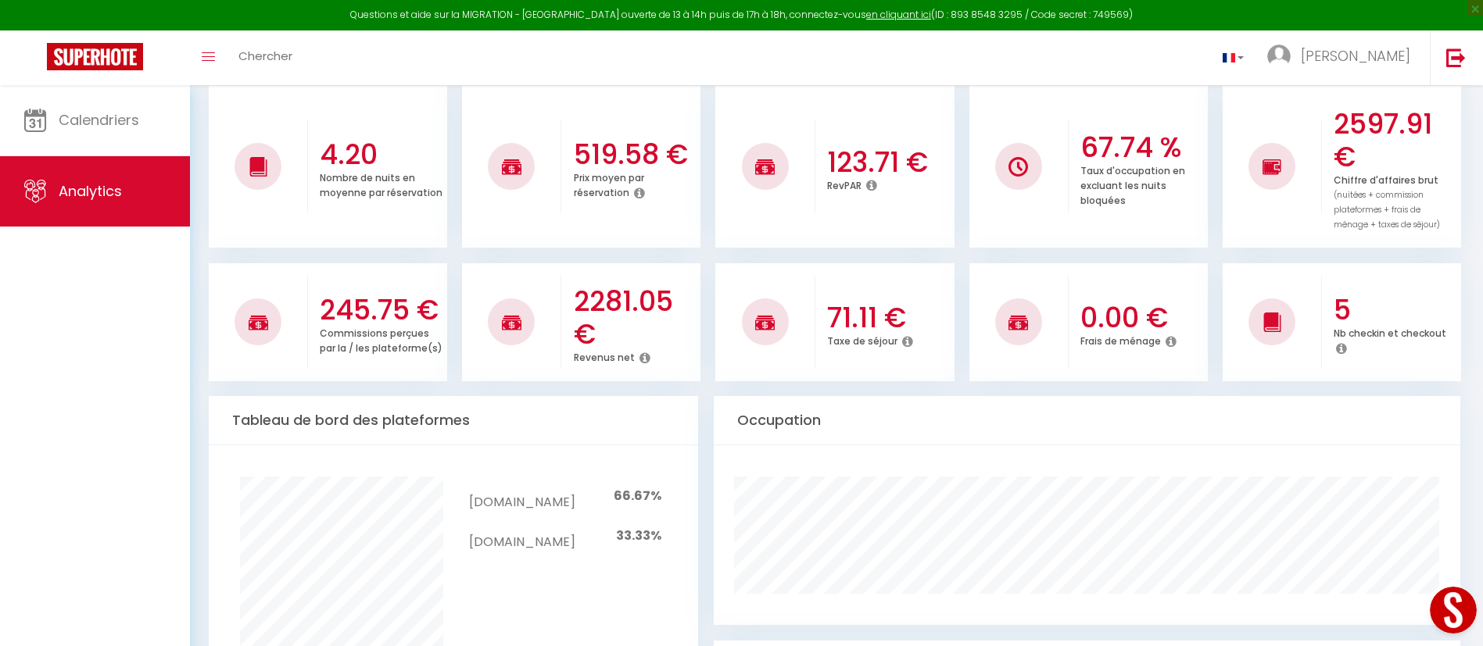
scroll to position [0, 0]
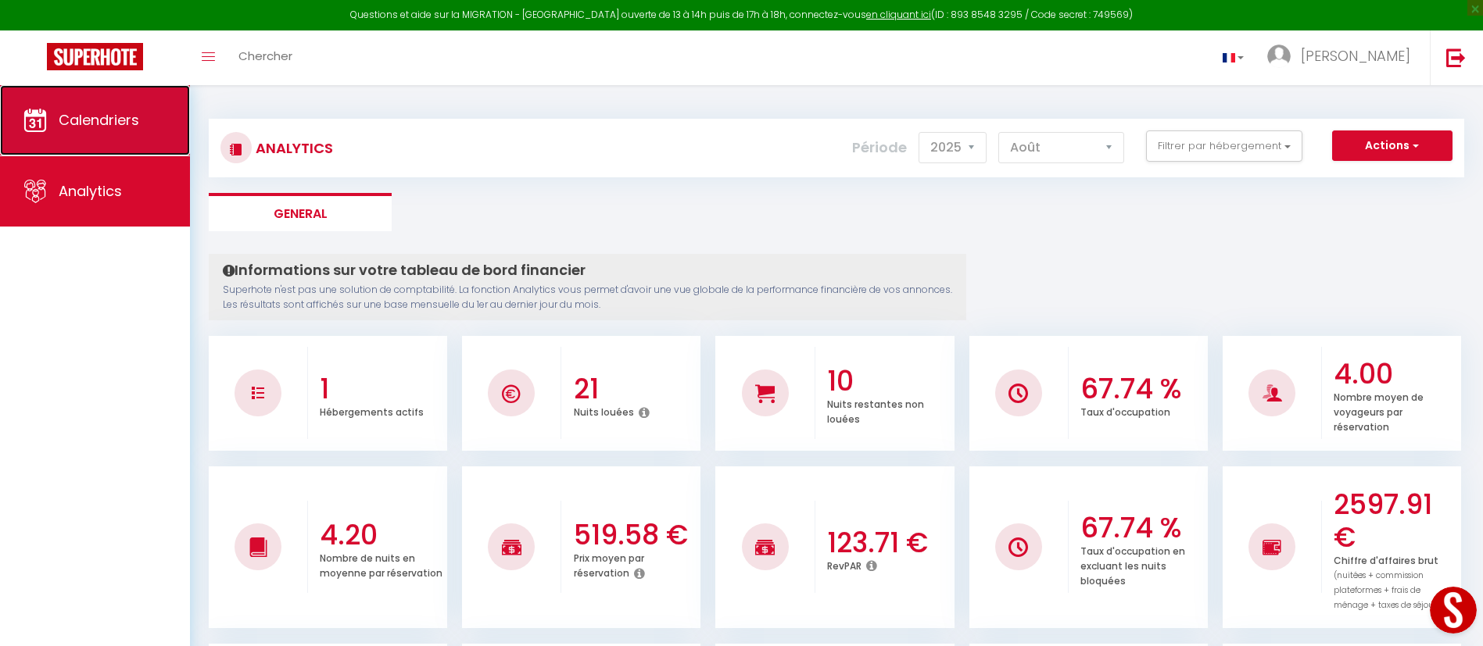
click at [108, 119] on span "Calendriers" at bounding box center [99, 120] width 81 height 20
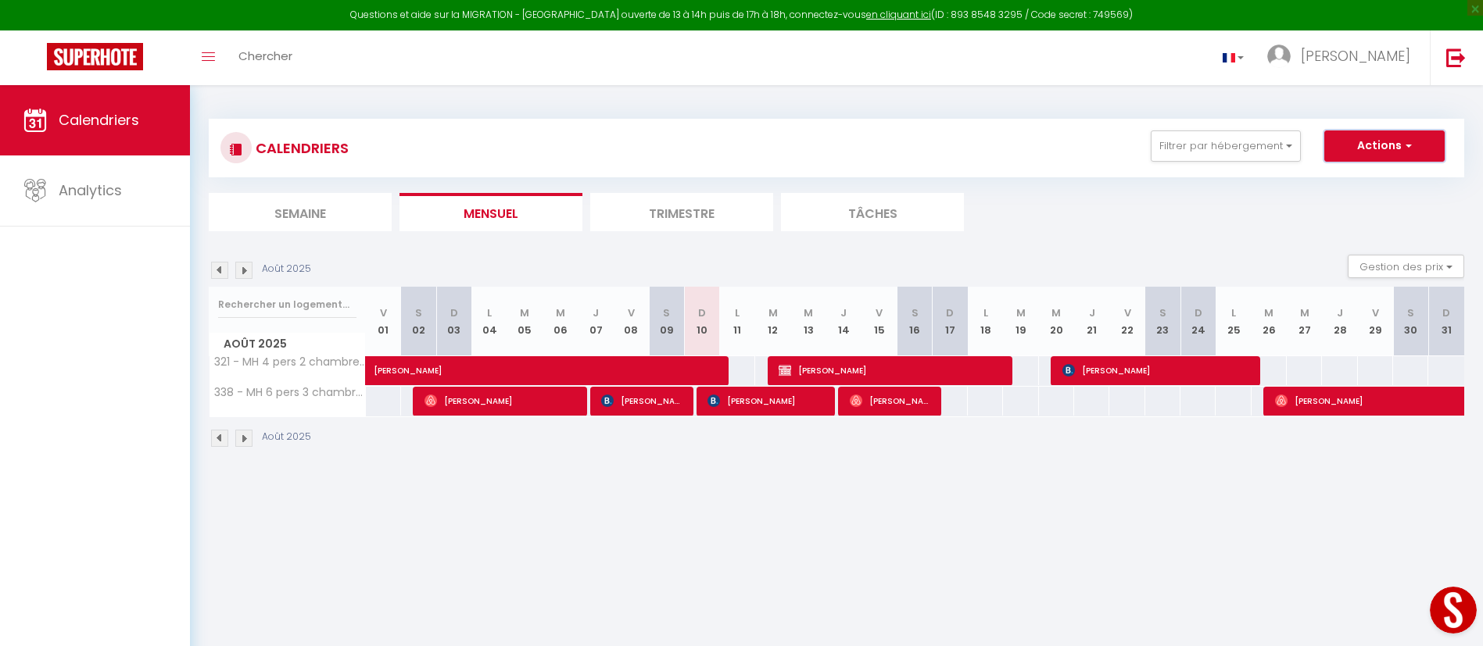
click at [1407, 144] on span "button" at bounding box center [1405, 146] width 9 height 16
click at [1408, 143] on span "button" at bounding box center [1405, 146] width 9 height 16
click at [1293, 145] on button "Filtrer par hébergement" at bounding box center [1226, 146] width 150 height 31
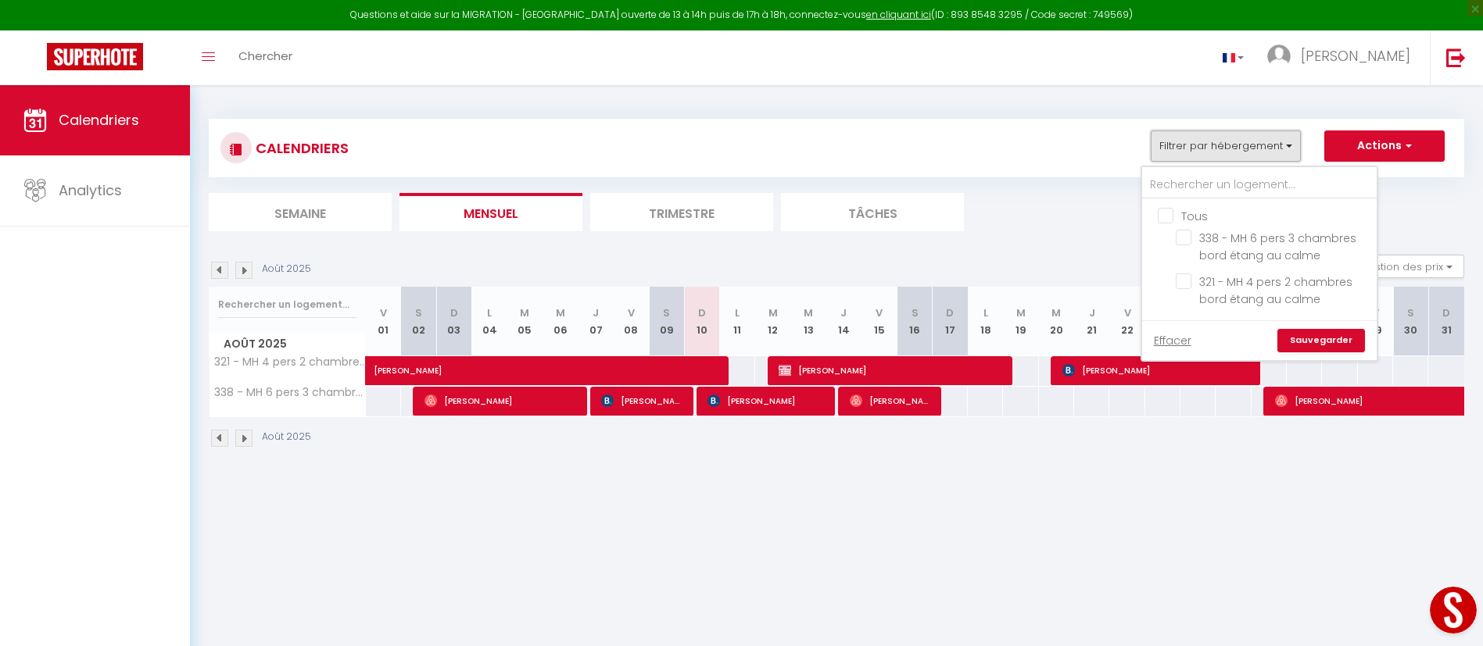
click at [1294, 141] on button "Filtrer par hébergement" at bounding box center [1226, 146] width 150 height 31
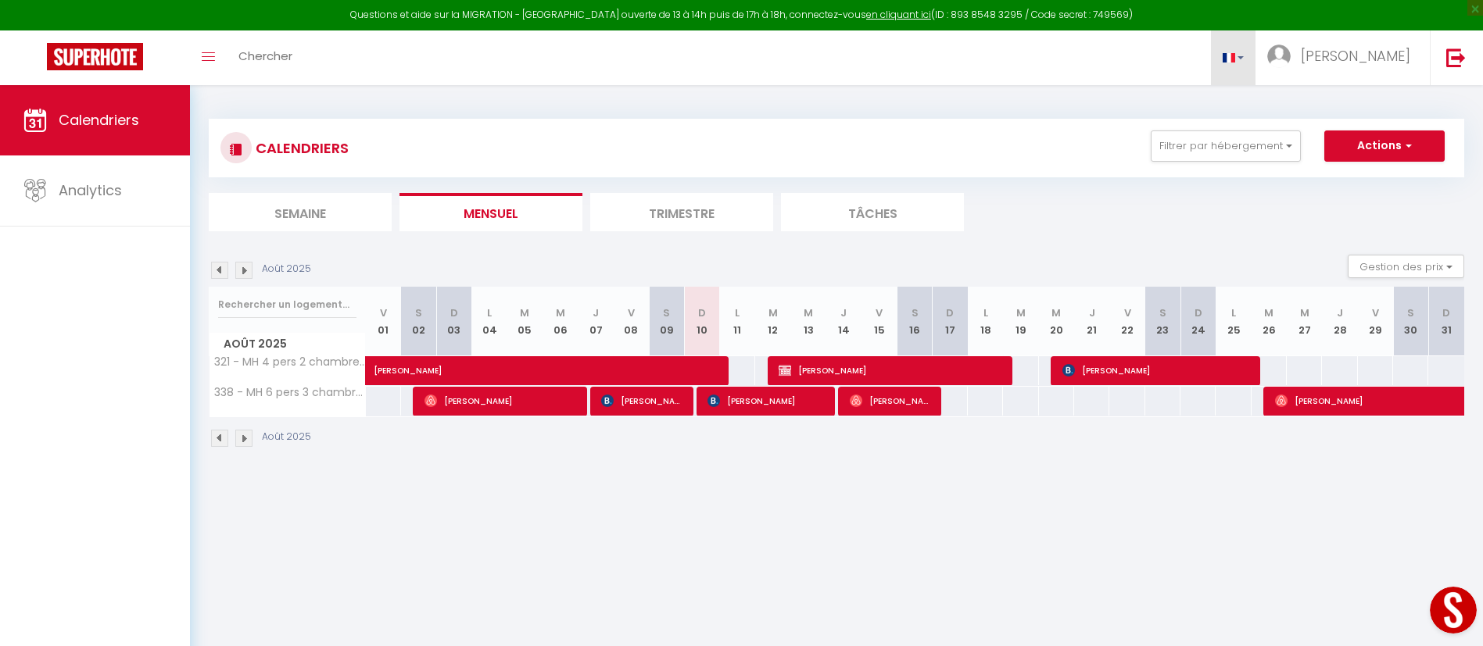
click at [1256, 55] on link at bounding box center [1233, 57] width 45 height 55
click at [1401, 52] on span "[PERSON_NAME]" at bounding box center [1355, 56] width 109 height 20
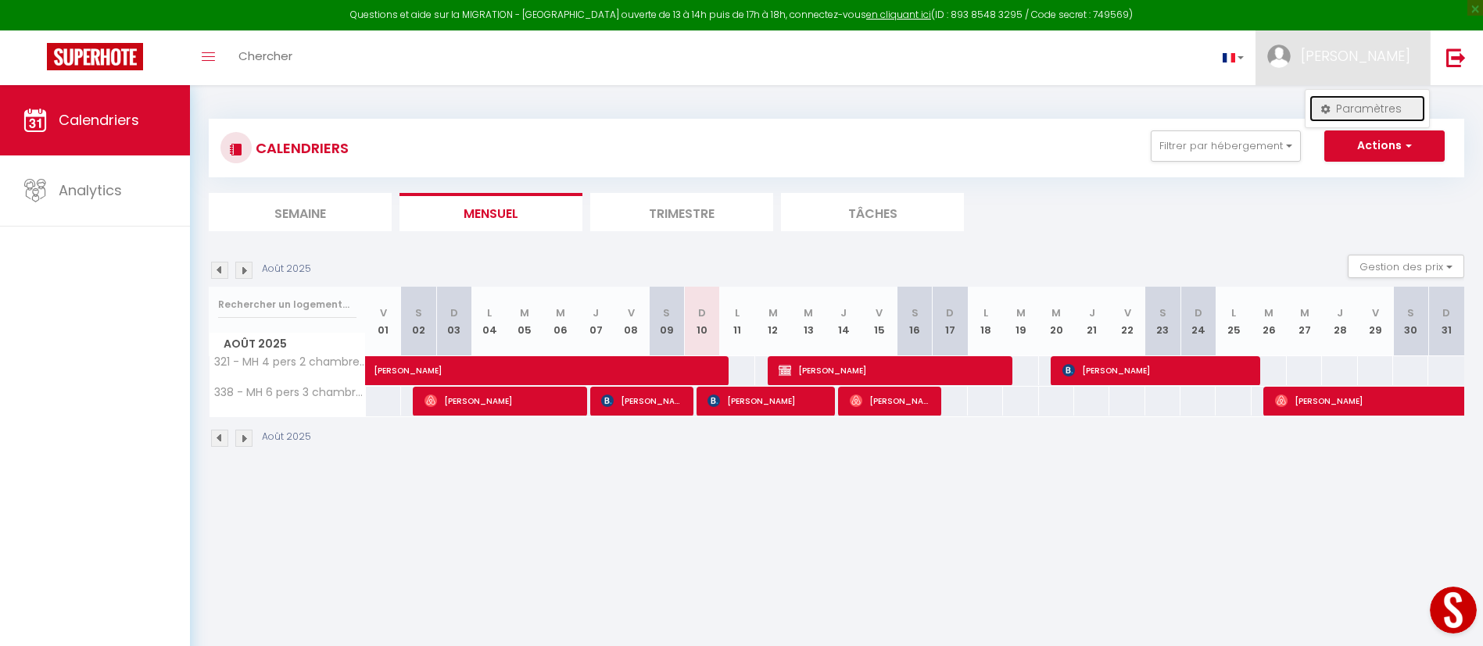
click at [1374, 109] on link "Paramètres" at bounding box center [1367, 108] width 116 height 27
select select "fr"
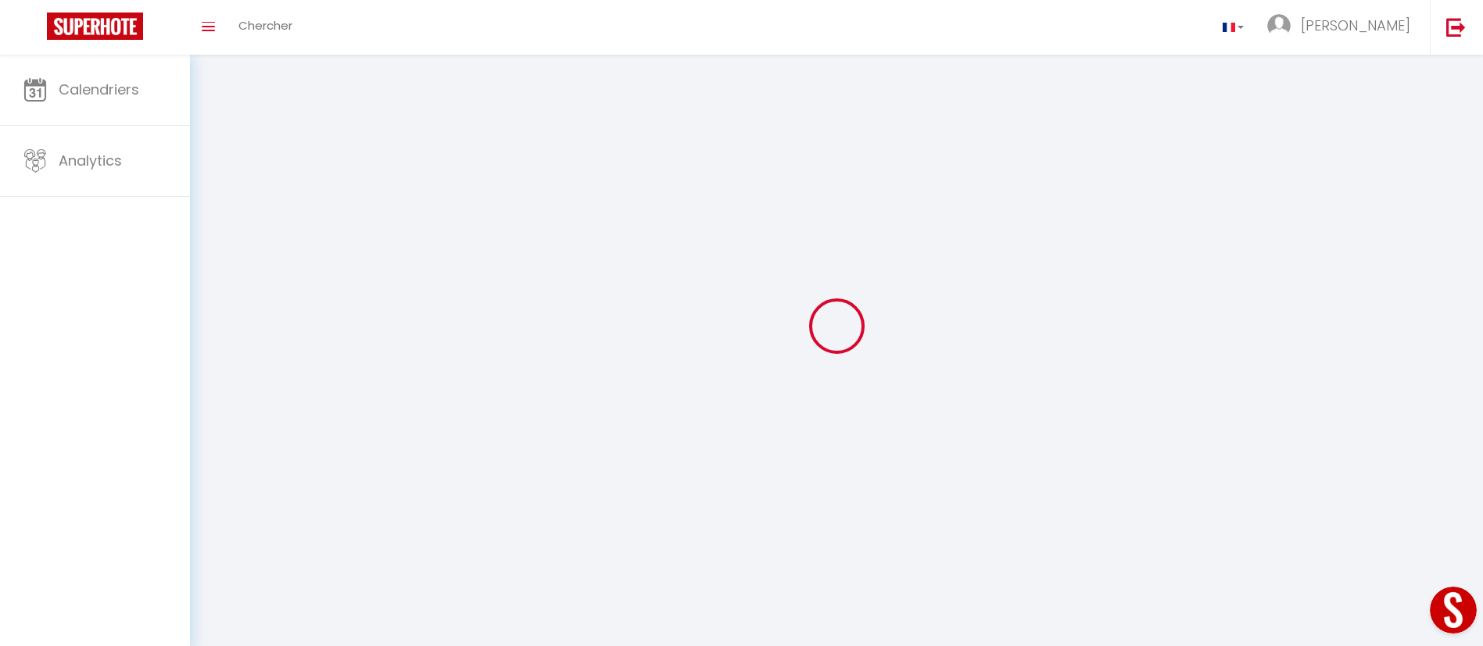
type input "[PERSON_NAME]"
type input "Delorme"
select select
select select "28"
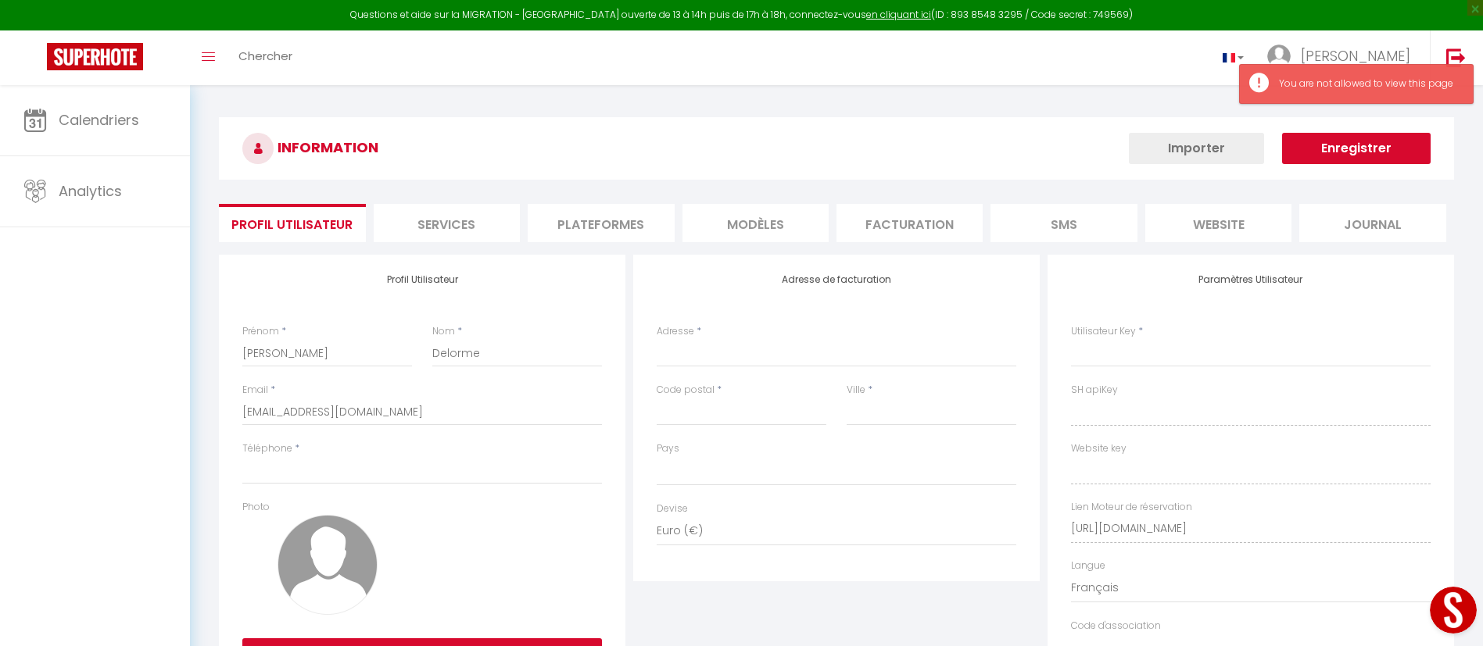
select select
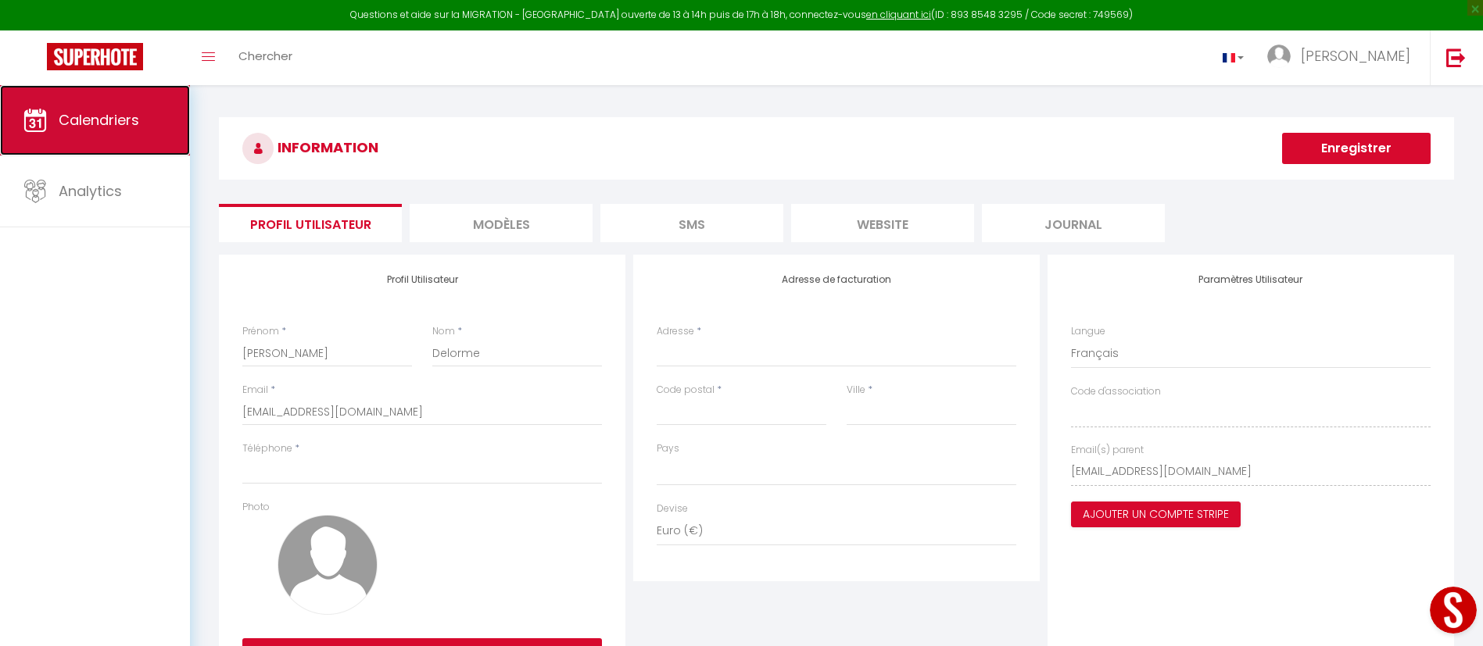
click at [106, 114] on span "Calendriers" at bounding box center [99, 120] width 81 height 20
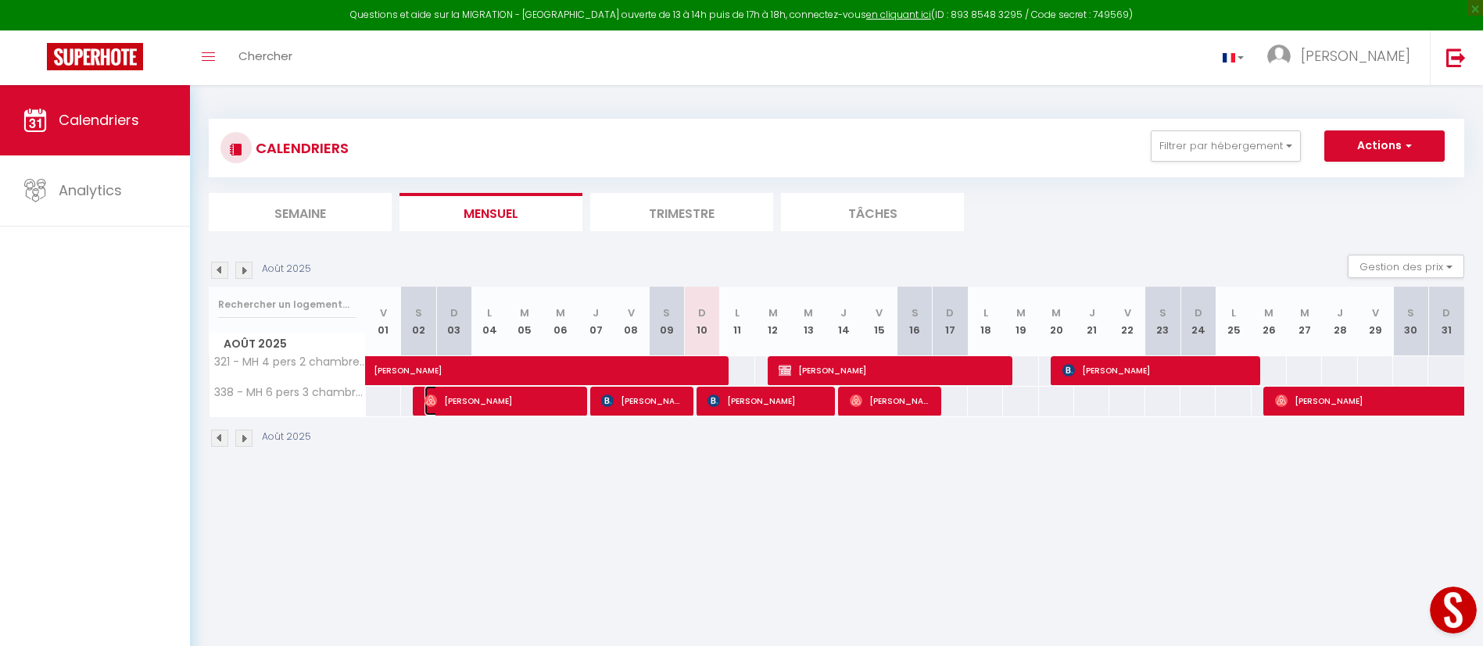
click at [493, 403] on span "[PERSON_NAME]" at bounding box center [500, 401] width 152 height 30
select select "OK"
select select "1"
select select "0"
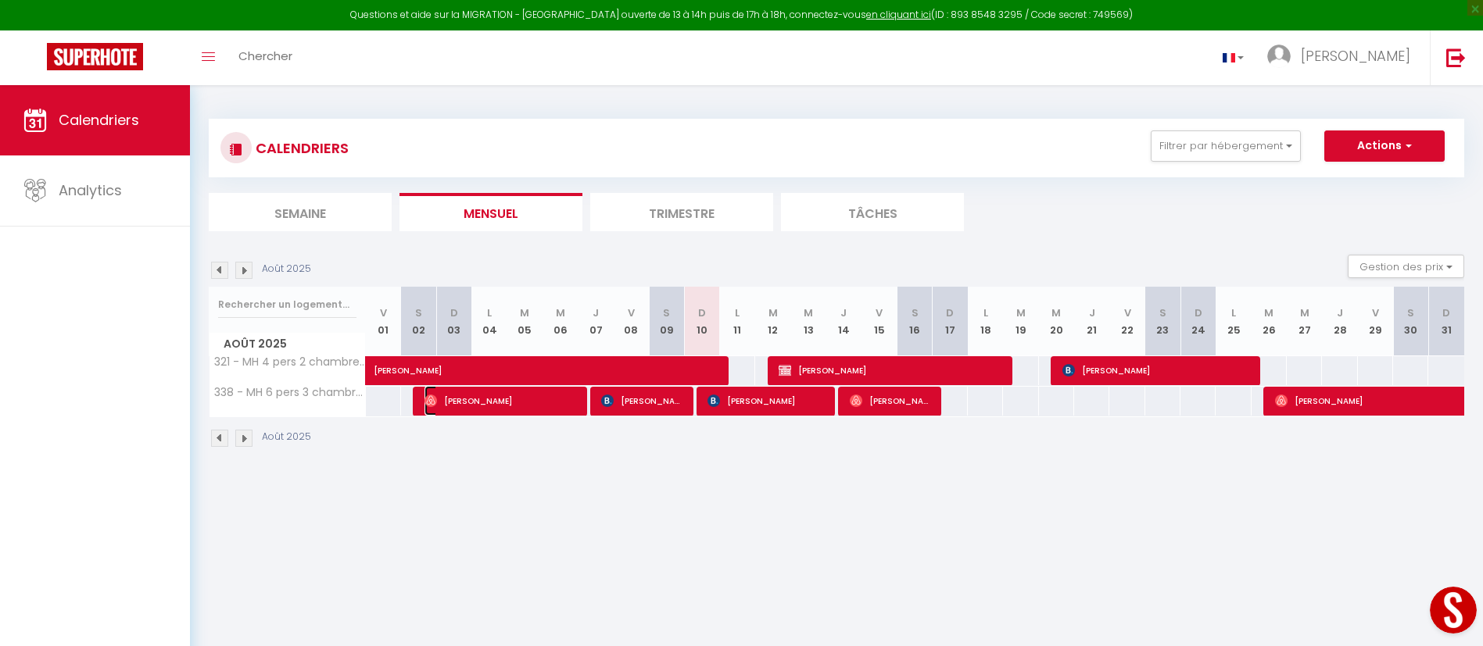
select select "1"
select select
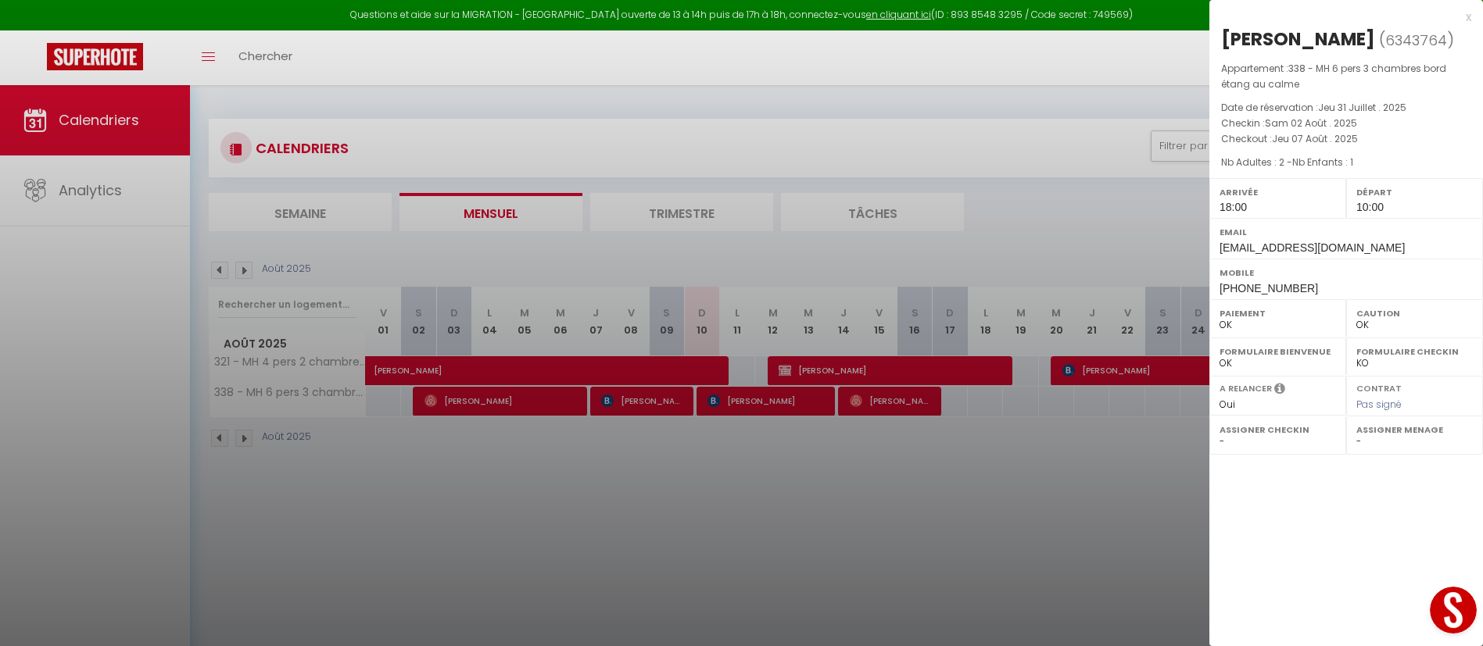
click at [1469, 13] on div "x" at bounding box center [1340, 17] width 262 height 19
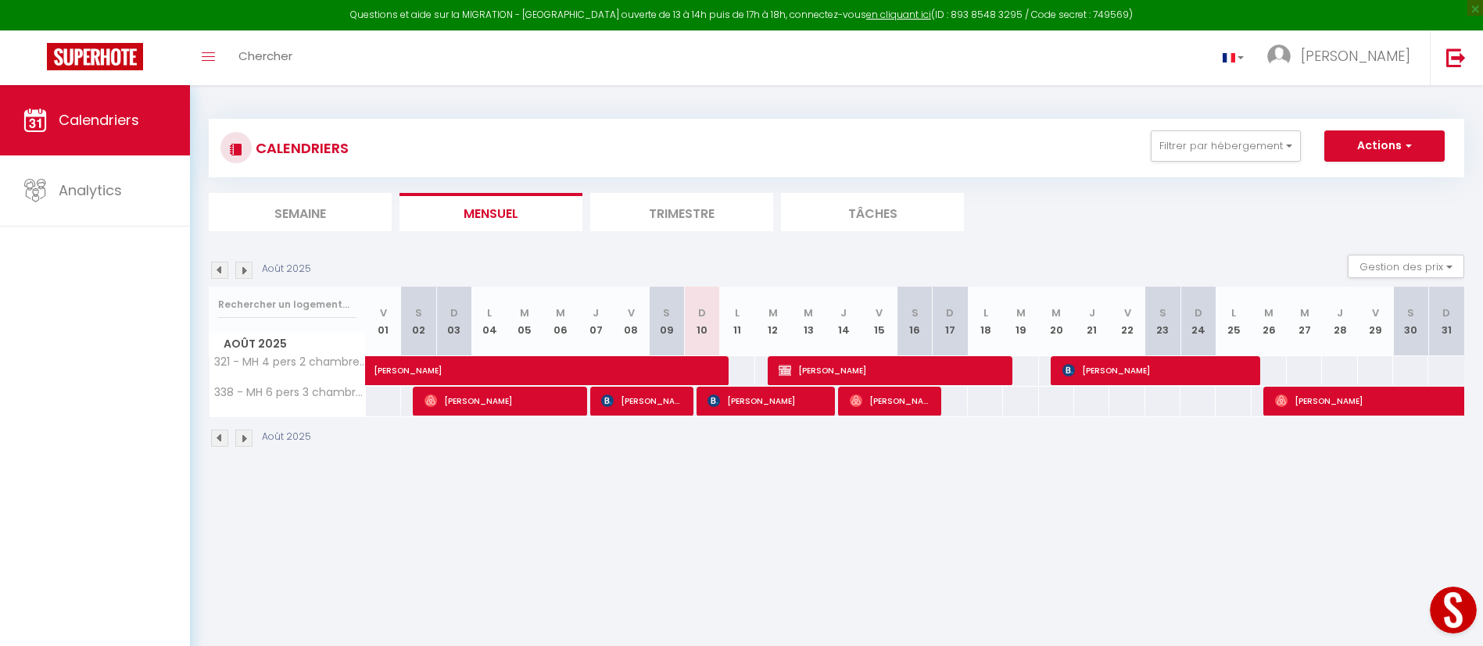
click at [214, 268] on img at bounding box center [219, 270] width 17 height 17
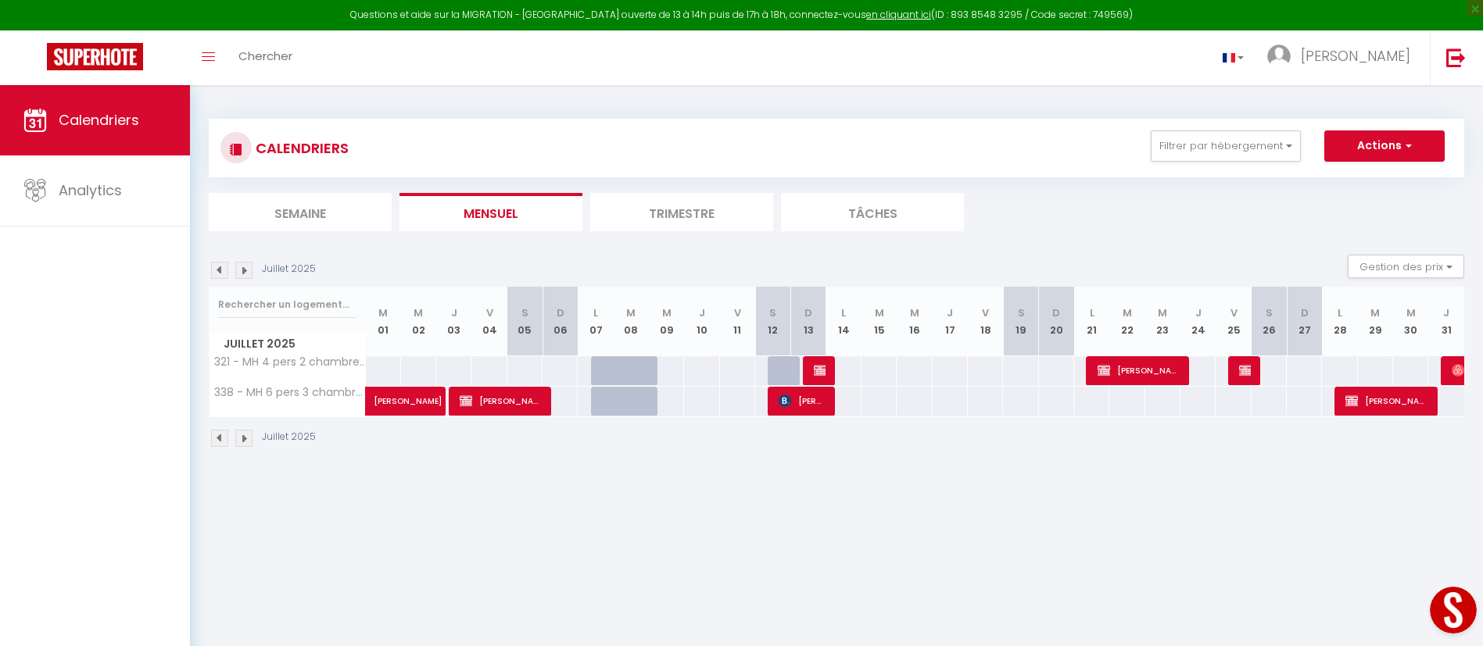
click at [221, 267] on img at bounding box center [219, 270] width 17 height 17
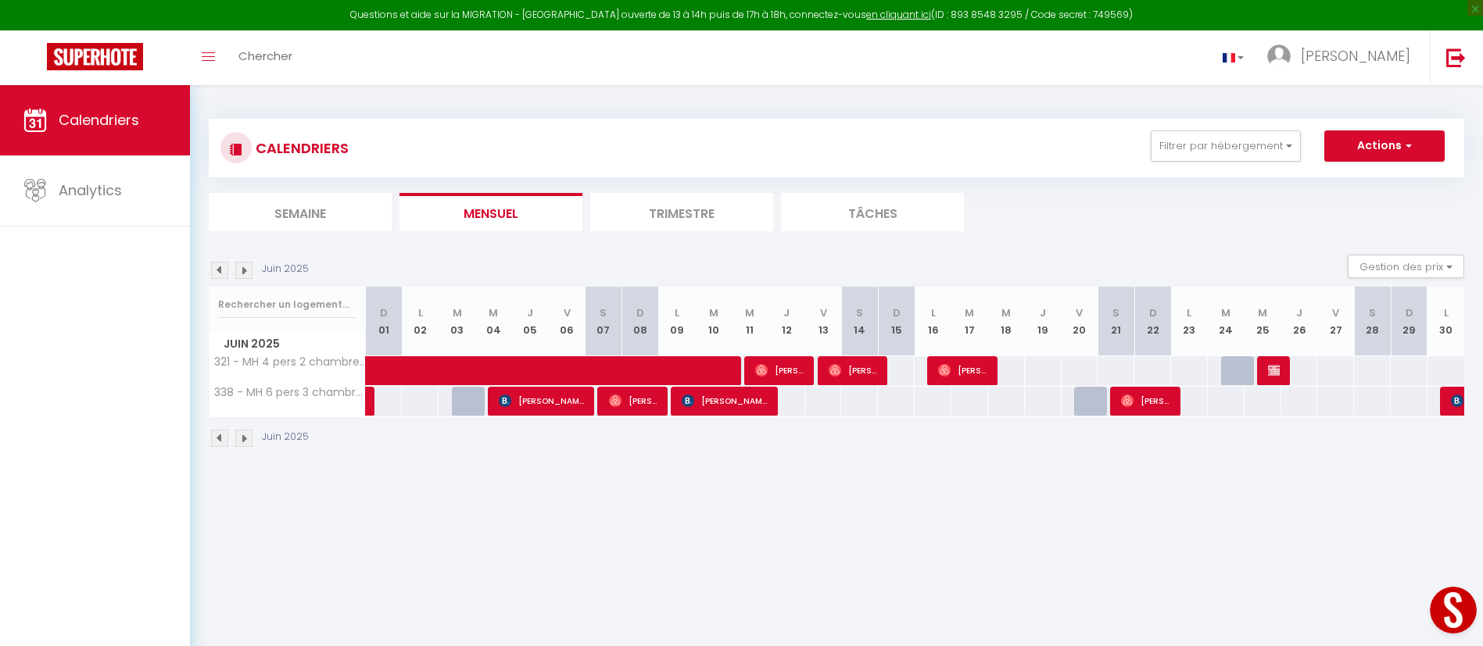
click at [220, 267] on img at bounding box center [219, 270] width 17 height 17
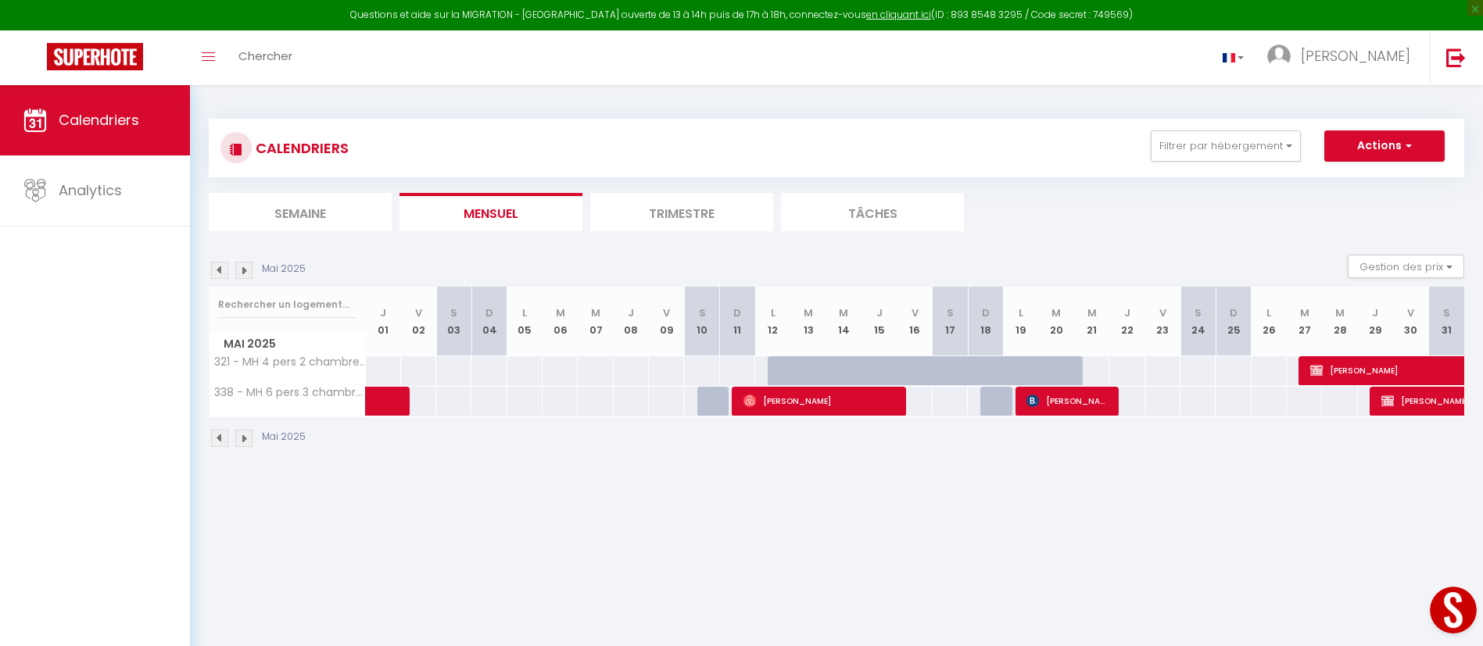
click at [220, 267] on img at bounding box center [219, 270] width 17 height 17
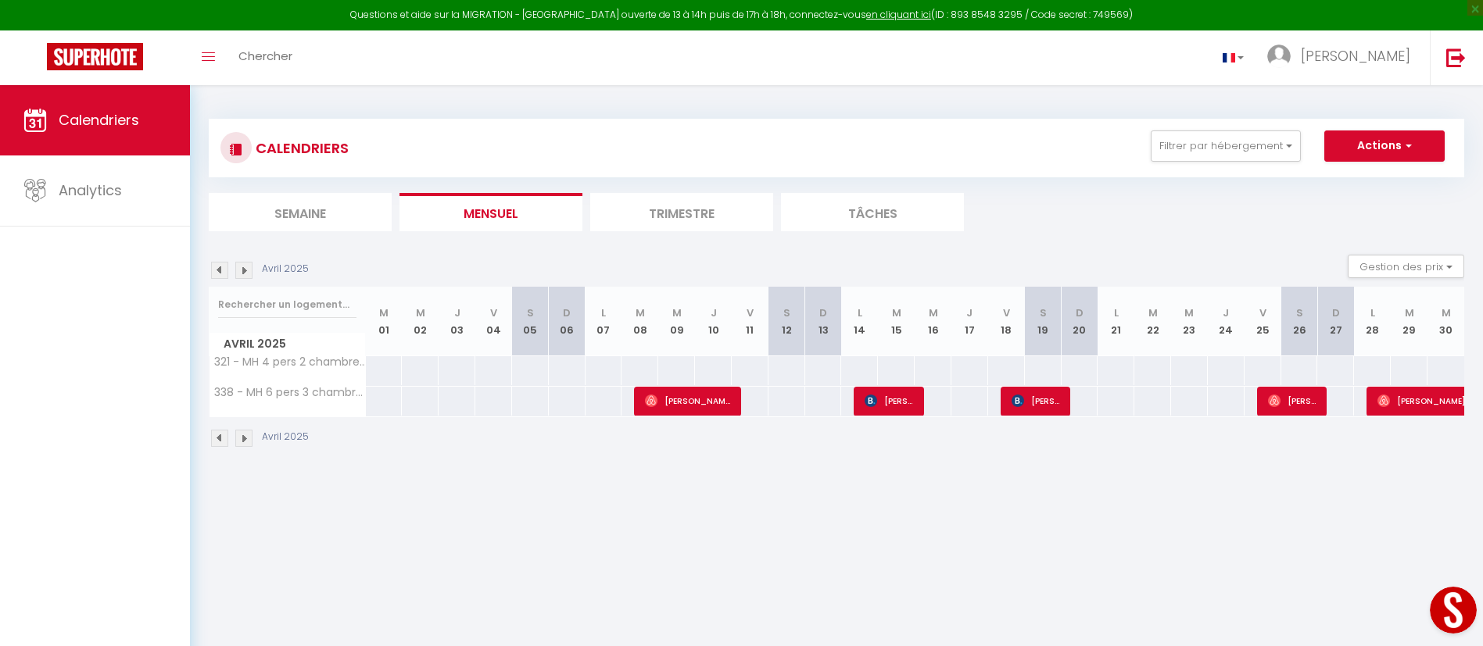
click at [244, 272] on img at bounding box center [243, 270] width 17 height 17
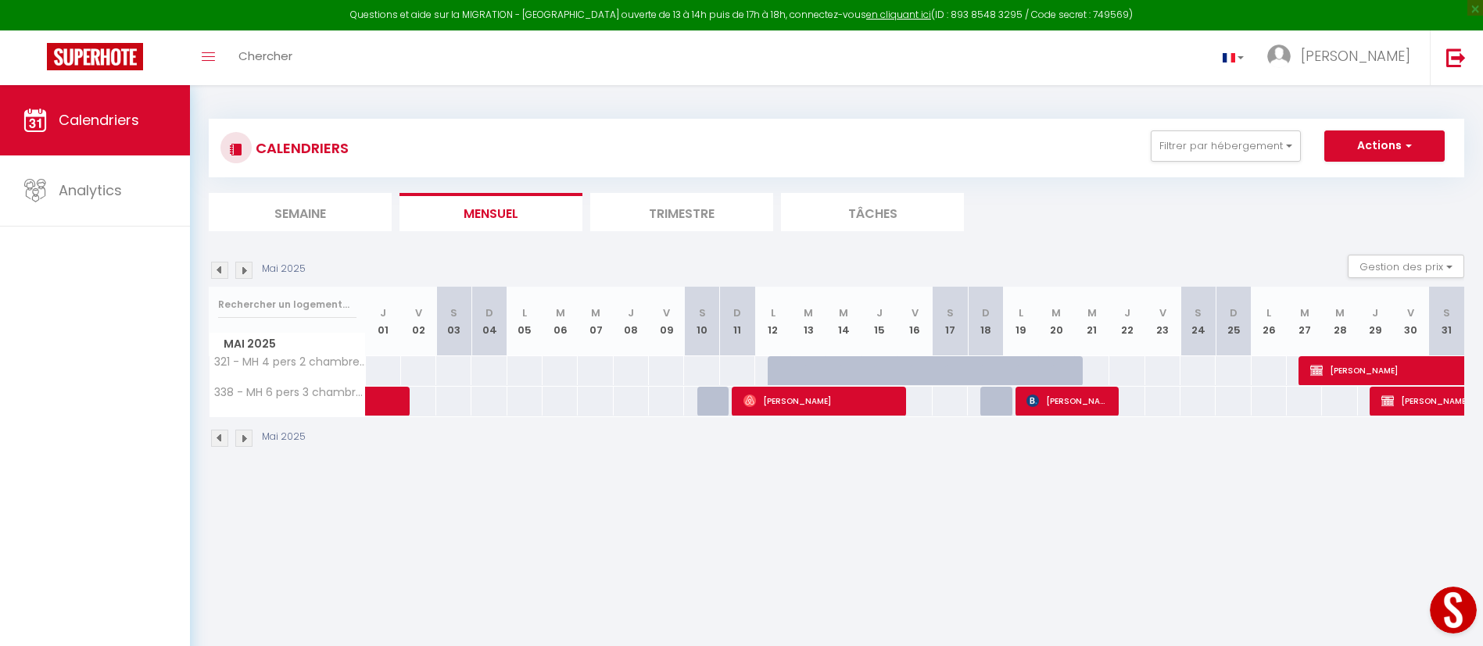
click at [244, 273] on img at bounding box center [243, 270] width 17 height 17
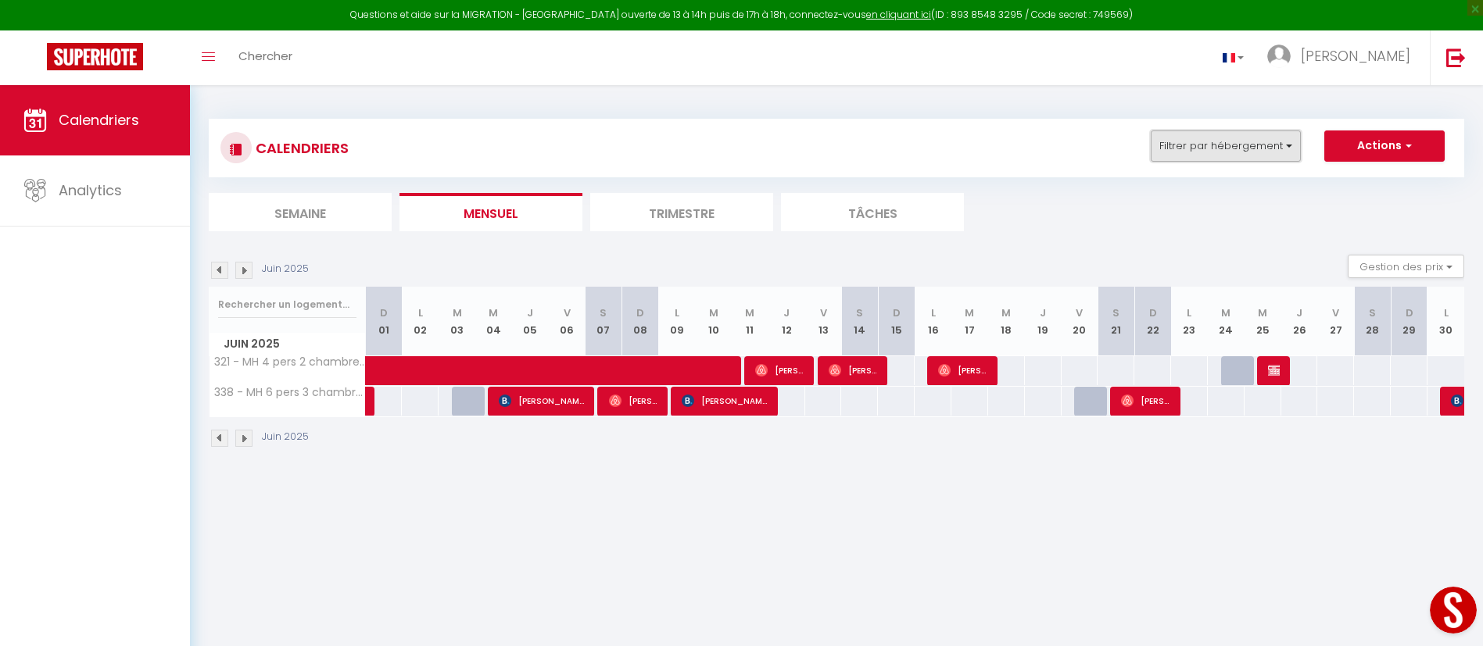
click at [1285, 143] on button "Filtrer par hébergement" at bounding box center [1226, 146] width 150 height 31
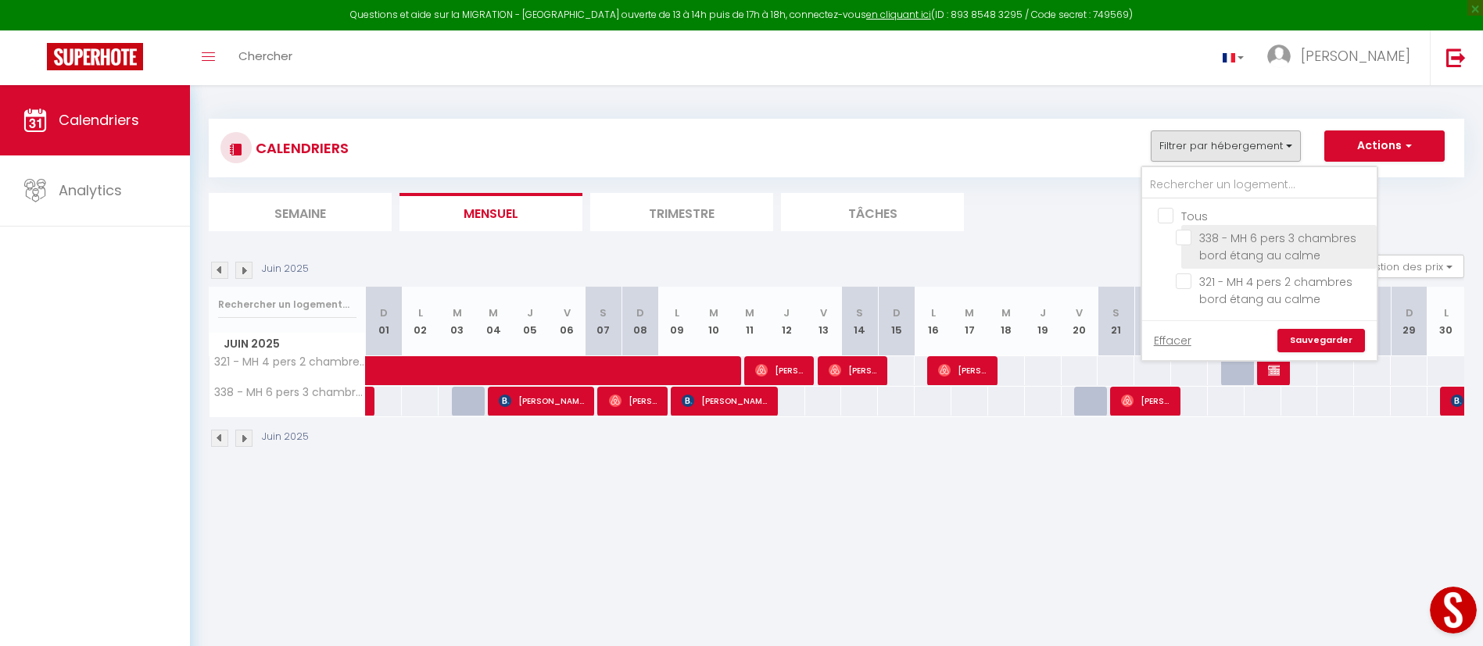
click at [1183, 240] on input "338 - MH 6 pers 3 chambres bord étang au calme" at bounding box center [1273, 238] width 195 height 16
checkbox input "true"
checkbox input "false"
click at [1351, 341] on link "Sauvegarder" at bounding box center [1321, 340] width 88 height 23
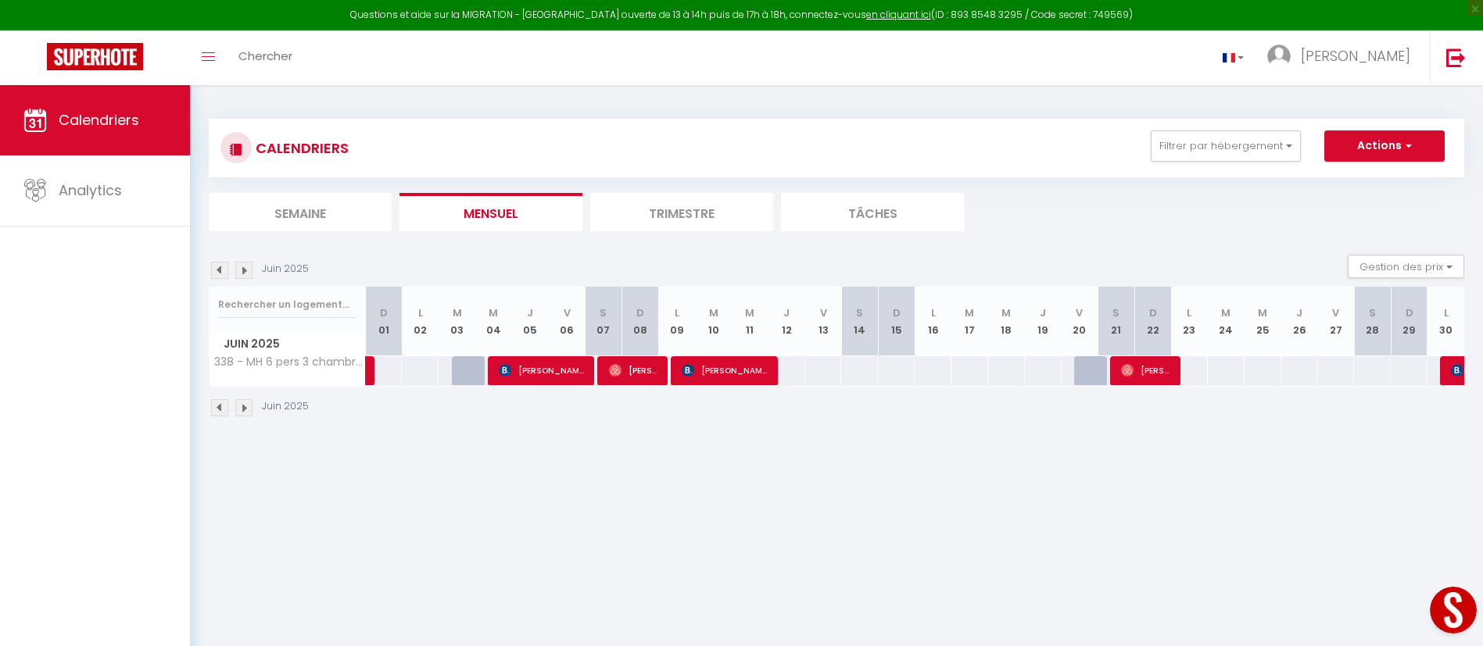
click at [245, 272] on img at bounding box center [243, 270] width 17 height 17
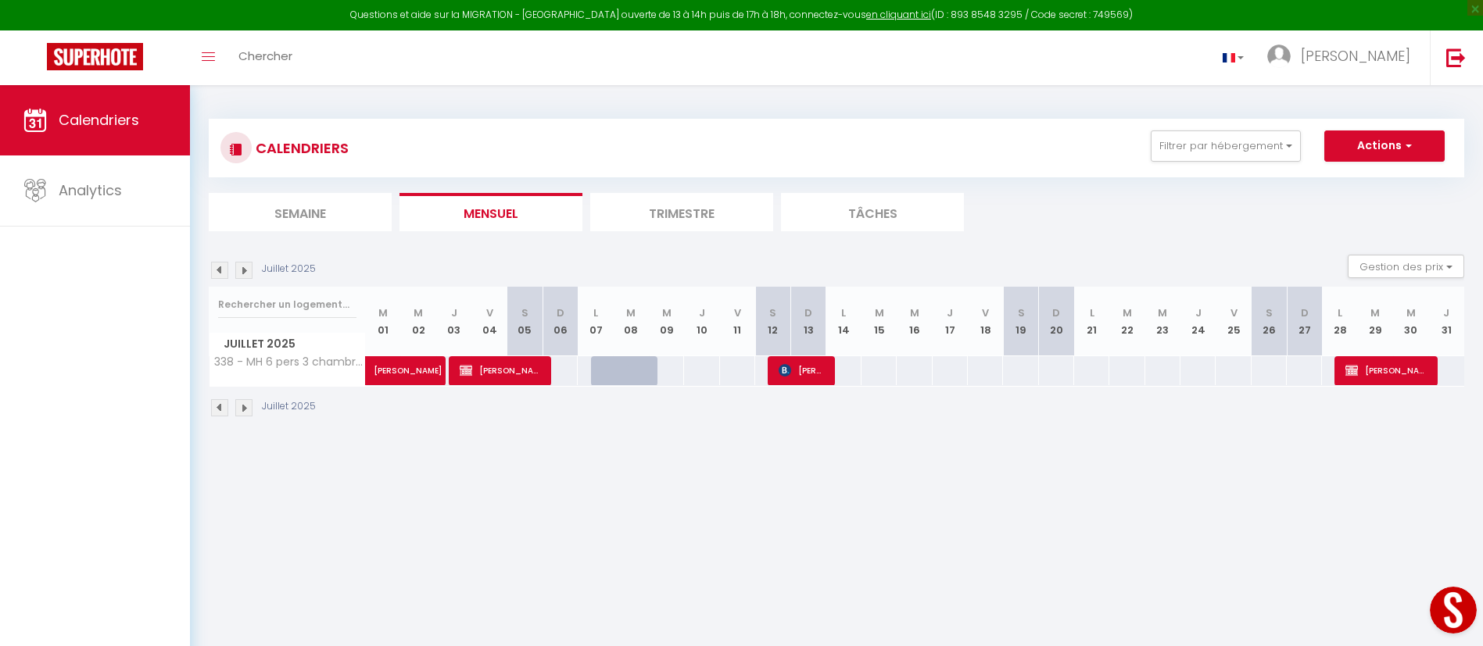
click at [245, 269] on img at bounding box center [243, 270] width 17 height 17
